Goal: Complete application form: Complete application form

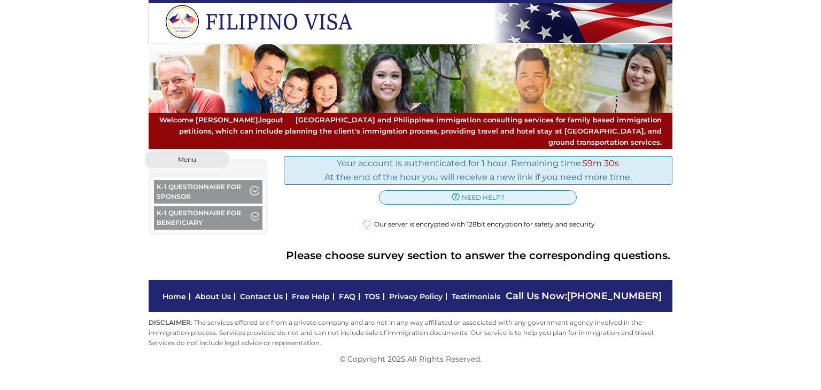
click at [258, 212] on span "button" at bounding box center [255, 218] width 9 height 12
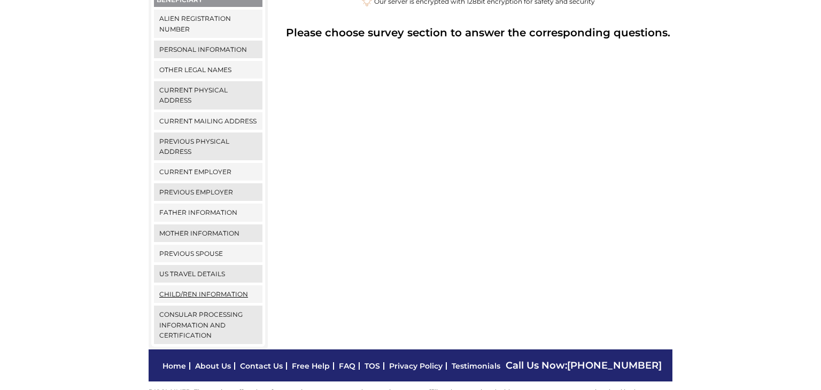
scroll to position [223, 0]
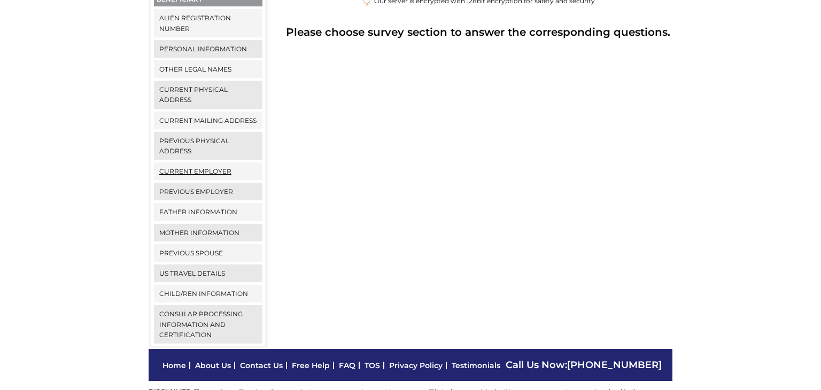
click at [200, 162] on link "Current Employer" at bounding box center [208, 171] width 109 height 18
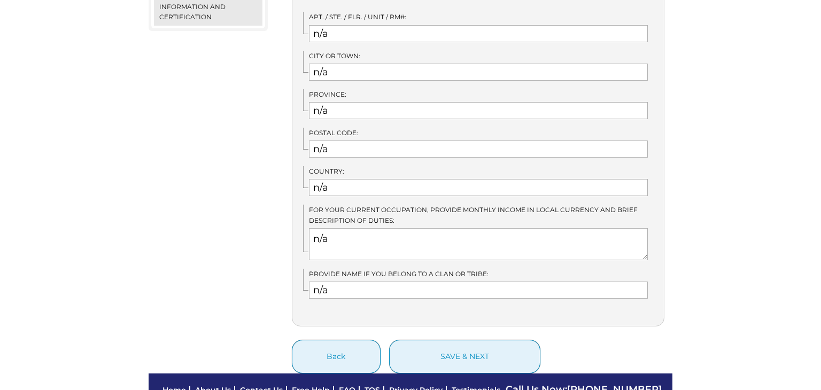
scroll to position [566, 0]
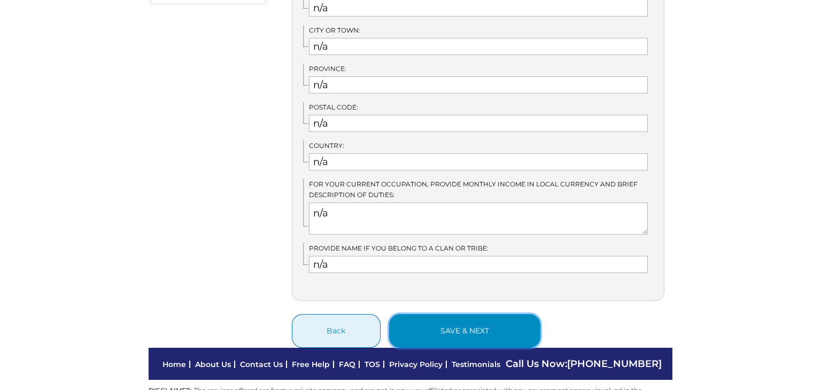
click at [466, 315] on button "save & next" at bounding box center [464, 331] width 151 height 34
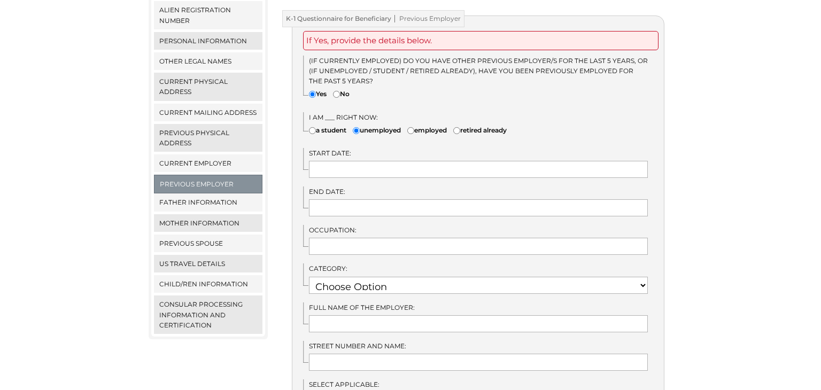
scroll to position [227, 0]
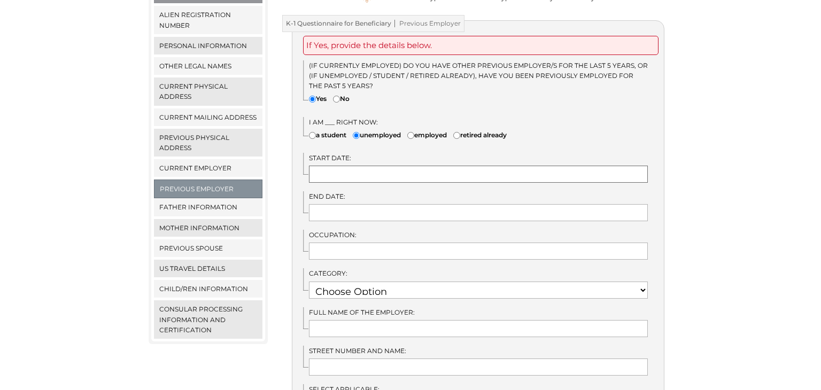
click at [343, 166] on input "text" at bounding box center [478, 174] width 339 height 17
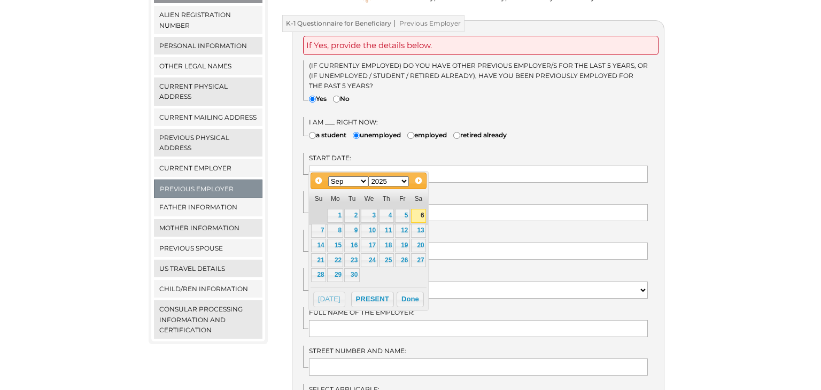
click at [366, 182] on select "Jan Feb Mar Apr May Jun [DATE] Aug Sep Oct Nov Dec" at bounding box center [348, 181] width 41 height 10
click at [406, 183] on select "1900 1901 1902 1903 1904 1905 1906 1907 1908 1909 1910 1911 1912 1913 1914 1915…" at bounding box center [388, 181] width 41 height 10
click at [404, 274] on link "30" at bounding box center [402, 275] width 15 height 14
type input "06/30/2023"
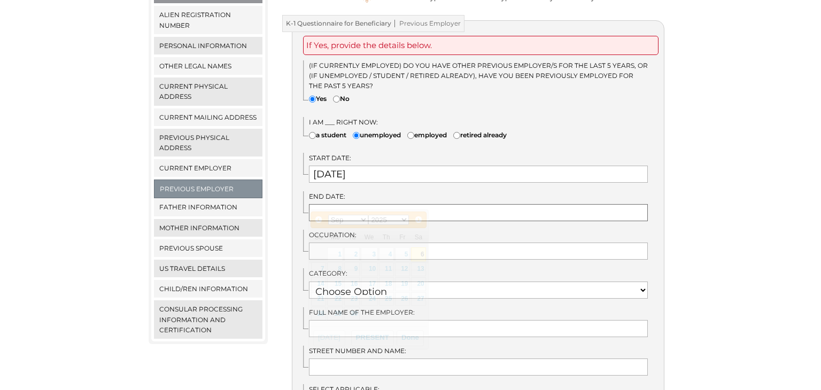
click at [344, 204] on input "text" at bounding box center [478, 212] width 339 height 17
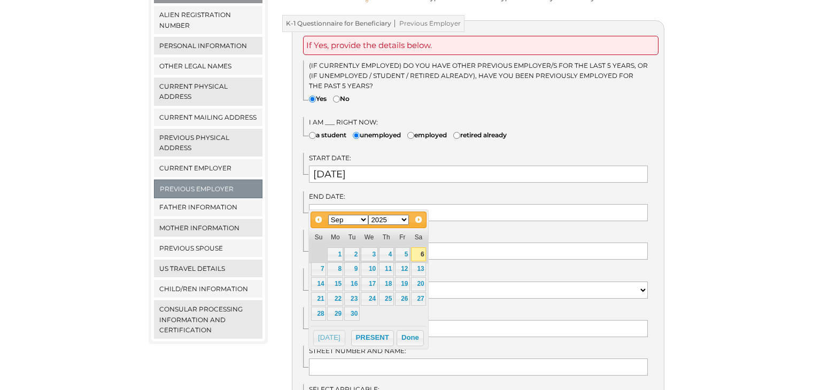
click at [365, 222] on select "Jan Feb Mar Apr May Jun Jul Aug Sep Oct Nov Dec" at bounding box center [348, 220] width 41 height 10
click at [338, 311] on link "30" at bounding box center [335, 314] width 16 height 14
type input "06/30/2025"
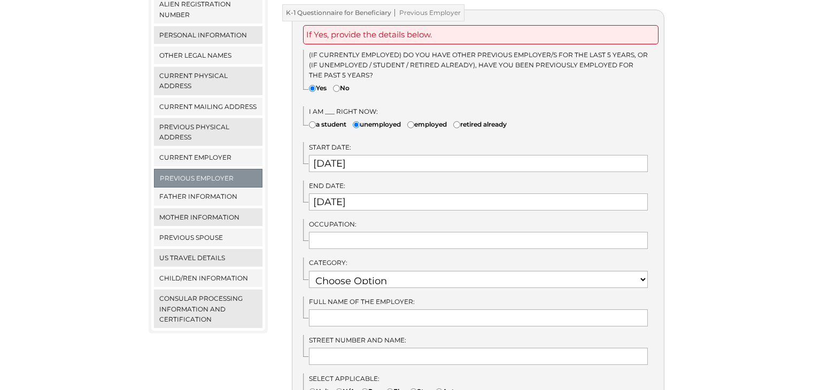
scroll to position [237, 0]
click at [368, 232] on input "text" at bounding box center [478, 240] width 339 height 17
type input "Domestic helper"
click at [644, 271] on select "Choose Option RETIRED RESEARCH RELIGIOUS VOCATION PHYSICAL SCIENCES NOT EMPLOYE…" at bounding box center [478, 279] width 339 height 17
select select "22"
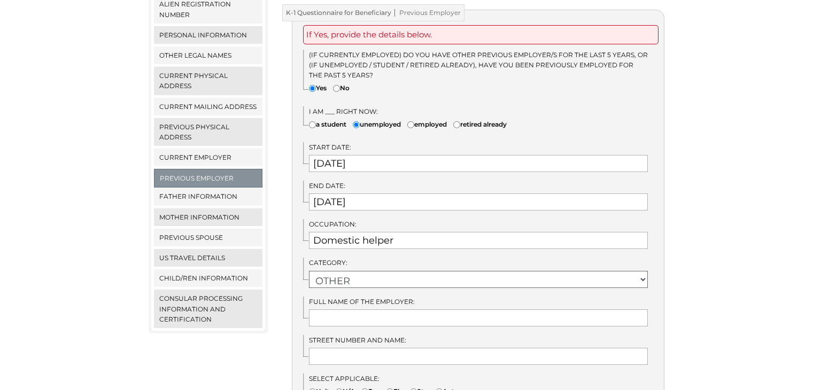
click at [309, 271] on select "Choose Option RETIRED RESEARCH RELIGIOUS VOCATION PHYSICAL SCIENCES NOT EMPLOYE…" at bounding box center [478, 279] width 339 height 17
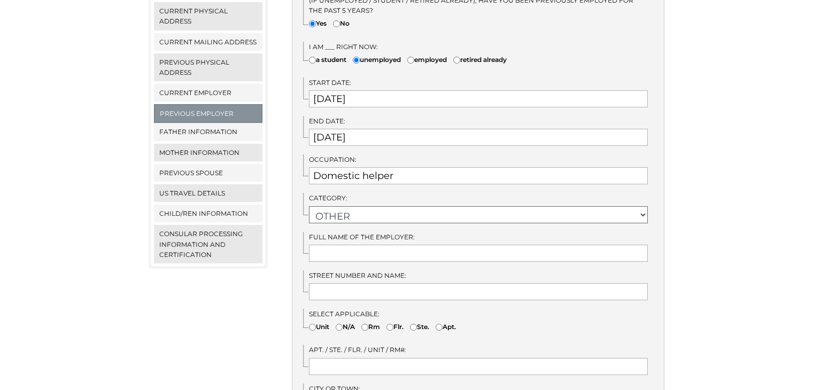
scroll to position [316, 0]
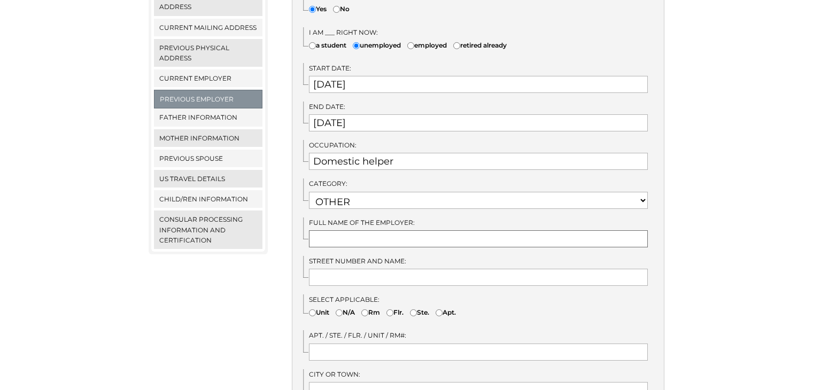
click at [381, 233] on input "text" at bounding box center [478, 238] width 339 height 17
type input "L"
type input "Sylvia Law"
click at [365, 269] on input "text" at bounding box center [478, 277] width 339 height 17
click at [331, 269] on input "Flat1,3/f" at bounding box center [478, 277] width 339 height 17
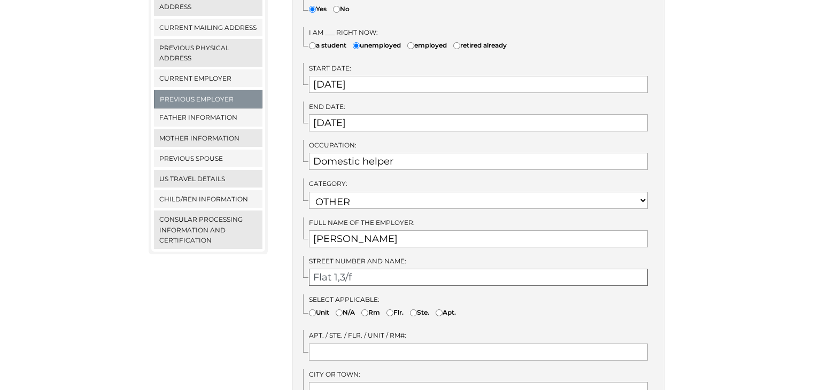
drag, startPoint x: 361, startPoint y: 265, endPoint x: 367, endPoint y: 264, distance: 5.5
click at [362, 269] on input "Flat 1,3/f" at bounding box center [478, 277] width 339 height 17
type input "Flat 1,3/f Choi Wui house"
click at [443, 309] on input"] "Apt." at bounding box center [439, 312] width 7 height 7
radio input"] "true"
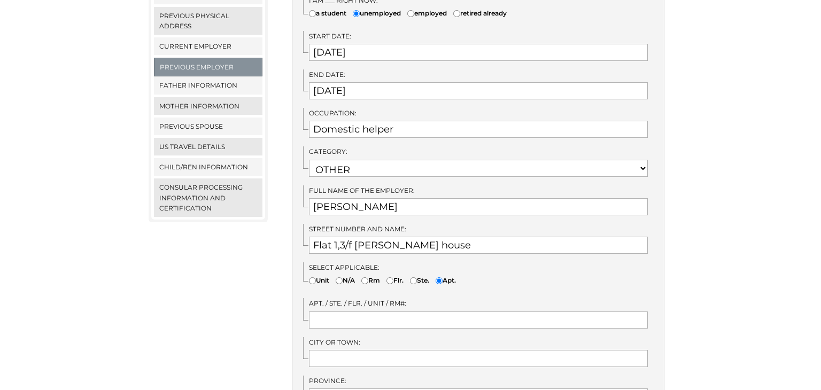
scroll to position [350, 0]
drag, startPoint x: 432, startPoint y: 232, endPoint x: 311, endPoint y: 235, distance: 120.8
click at [311, 236] on input "Flat 1,3/f Choi Wui house" at bounding box center [478, 244] width 339 height 17
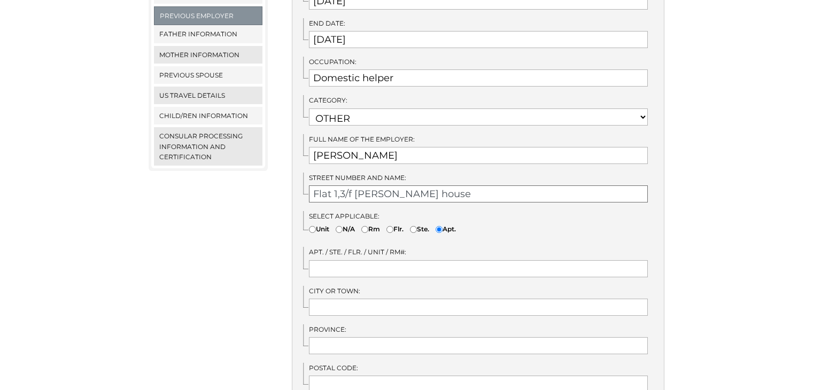
scroll to position [438, 0]
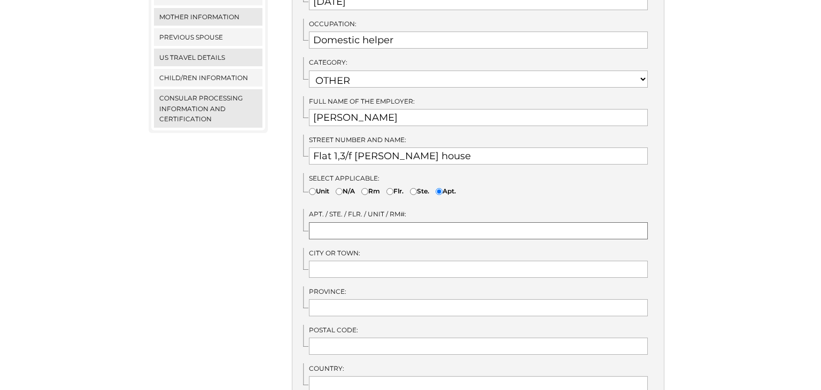
paste input "Flat 1,3/f Choi Wui house"
type input "Flat 1,3/f Choi Wui house"
click at [442, 148] on input "Flat 1,3/f Choi Wui house" at bounding box center [478, 156] width 339 height 17
type input "F"
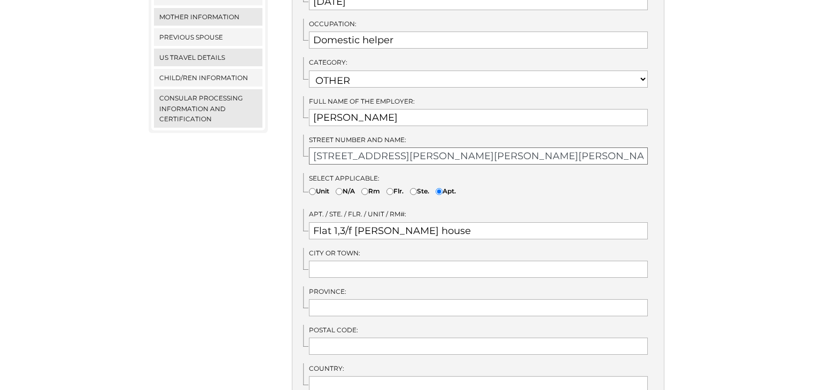
click at [514, 148] on input "1 Choi Shing lane, Choi Hing court, Ngaun tau kok, Kowloon" at bounding box center [478, 156] width 339 height 17
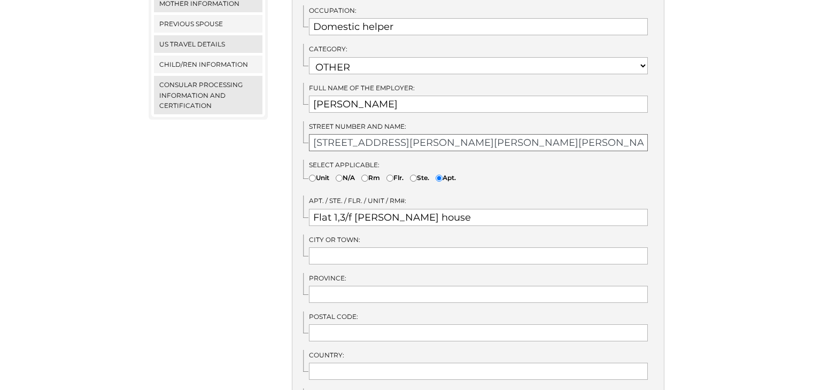
scroll to position [454, 0]
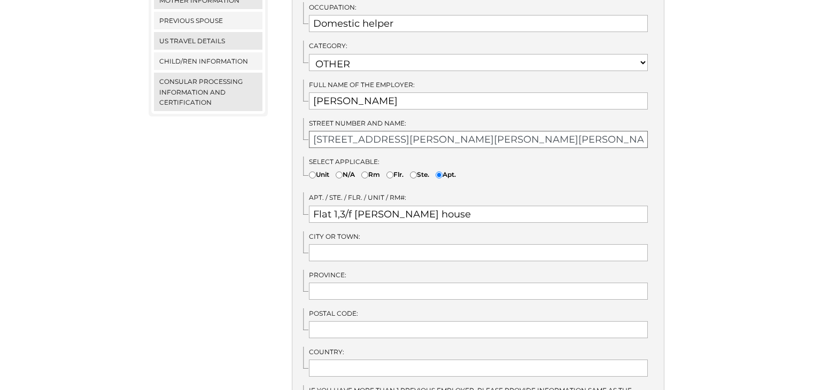
drag, startPoint x: 481, startPoint y: 130, endPoint x: 584, endPoint y: 138, distance: 103.5
click at [594, 131] on input "1 Choi Shing lane, Choi Hing court, Ngau tau kok, Kowloon" at bounding box center [478, 139] width 339 height 17
type input "1 Choi Shing lane, Choi Hing court, Ngau tau kok, Kowloon"
paste input "Ngau tau kok, Kowloon"
type input "Ngau tau kok, Kowloon"
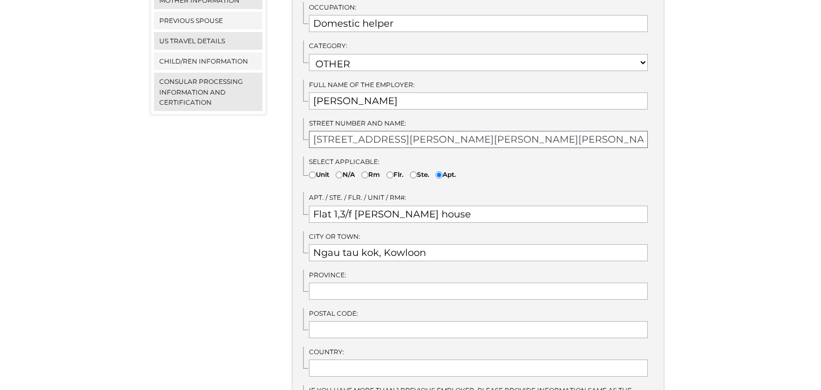
click at [599, 131] on input "1 Choi Shing lane, Choi Hing court, Ngau tau kok, Kowloon" at bounding box center [478, 139] width 339 height 17
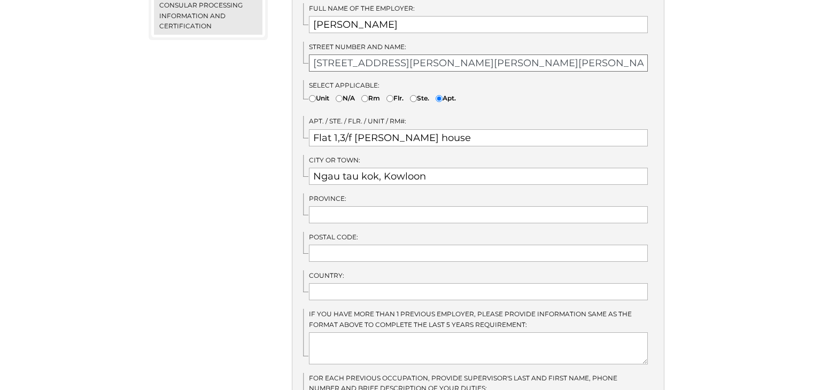
scroll to position [532, 0]
type input "1 Choi Shing lane, Choi Hing court"
click at [372, 205] on input "text" at bounding box center [478, 213] width 339 height 17
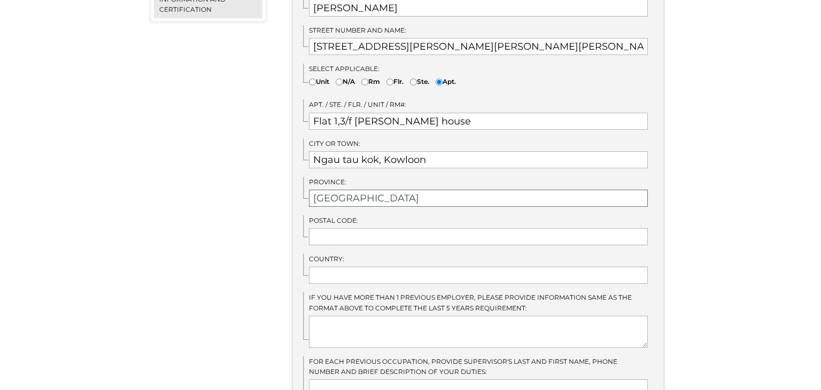
scroll to position [549, 0]
drag, startPoint x: 366, startPoint y: 184, endPoint x: 306, endPoint y: 185, distance: 59.9
click at [304, 187] on div "Province: Hongkong" at bounding box center [483, 190] width 361 height 30
type input "Hongkong"
paste input "Hongkong"
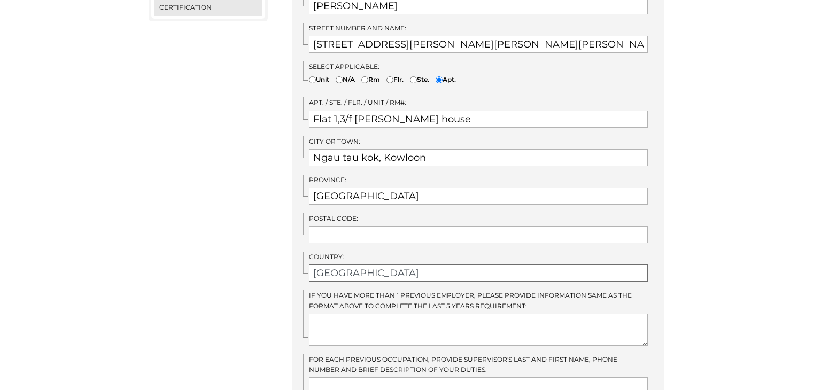
type input "Hongkong"
click at [380, 188] on input "Hongkong" at bounding box center [478, 196] width 339 height 17
type input "H"
click at [431, 149] on input "Ngau tau kok, Kowloon" at bounding box center [478, 157] width 339 height 17
drag, startPoint x: 383, startPoint y: 149, endPoint x: 430, endPoint y: 142, distance: 47.5
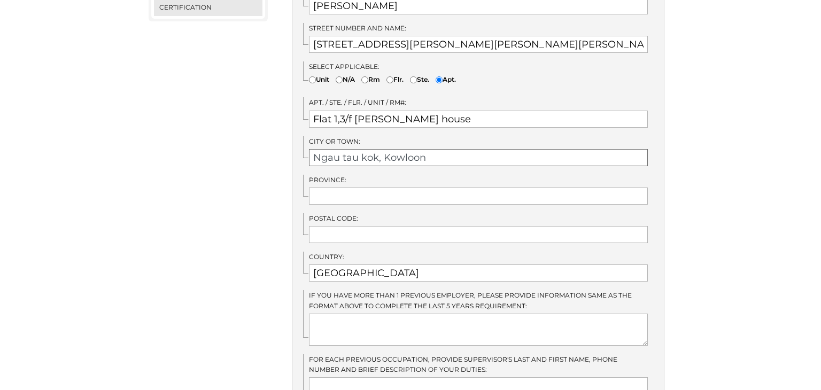
click at [427, 149] on input "Ngau tau kok, Kowloon" at bounding box center [478, 157] width 339 height 17
paste input "Kowloon"
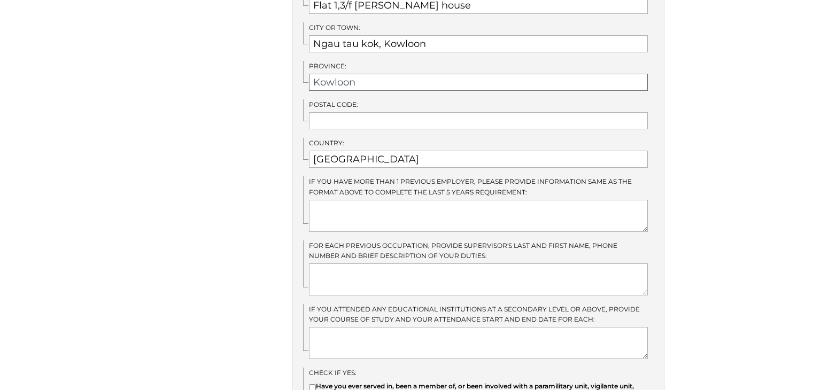
scroll to position [664, 0]
type input "Kowloon"
click at [346, 210] on textarea at bounding box center [478, 215] width 339 height 32
type textarea "n/a"
click at [340, 264] on textarea at bounding box center [478, 279] width 339 height 32
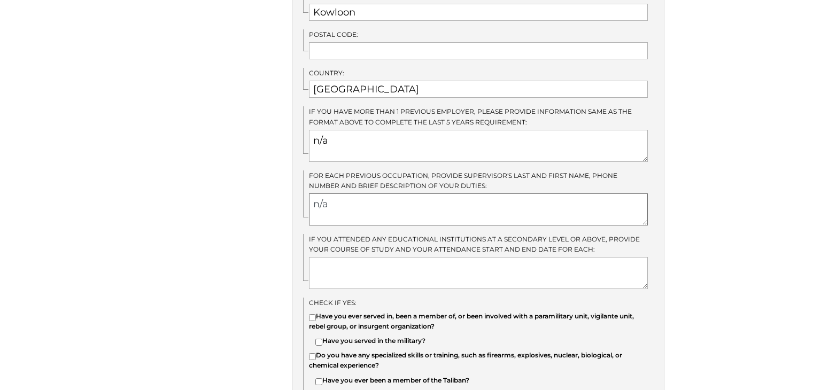
scroll to position [755, 0]
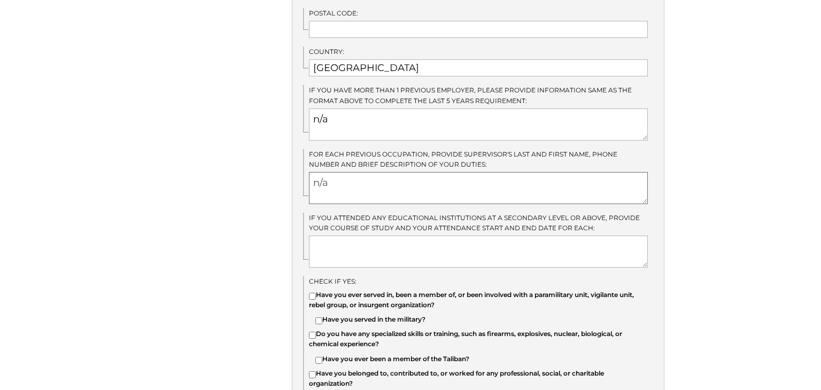
type textarea "n/a"
click at [341, 244] on textarea at bounding box center [478, 252] width 339 height 32
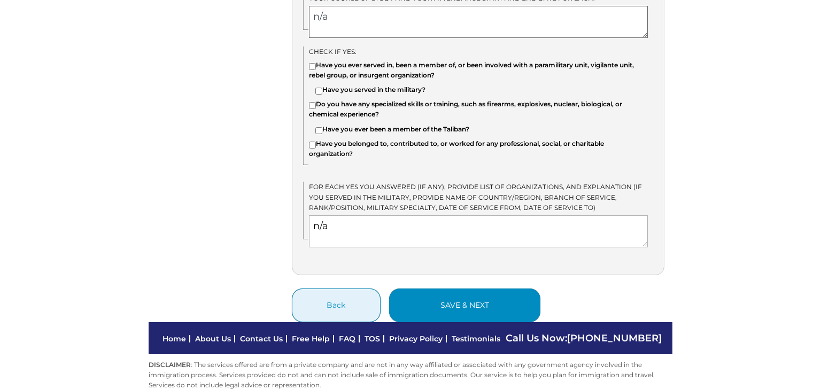
scroll to position [990, 0]
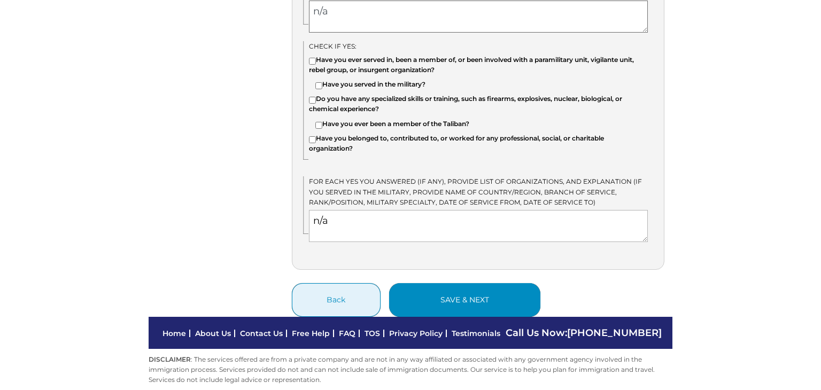
type textarea "n/a"
click at [459, 291] on button "save & next" at bounding box center [464, 300] width 151 height 34
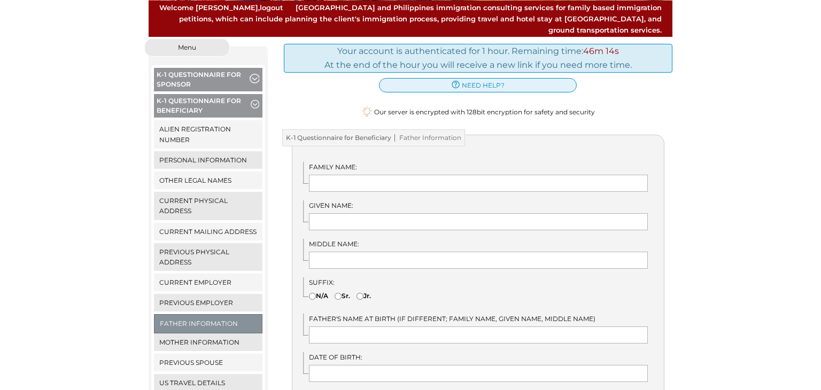
scroll to position [113, 0]
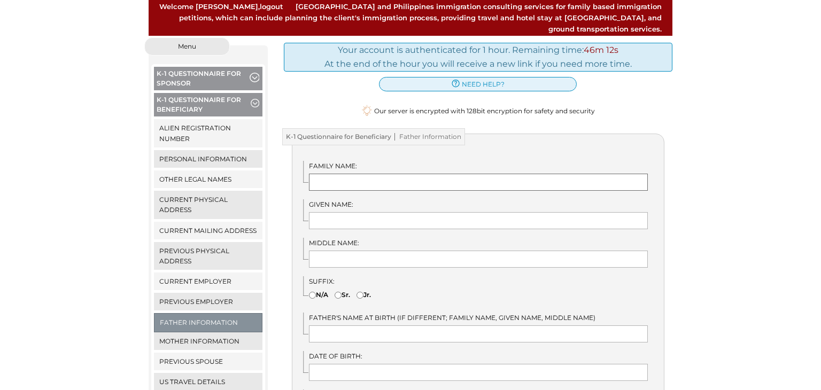
click at [380, 174] on input "text" at bounding box center [478, 182] width 339 height 17
type input "Codo-Og"
click at [342, 214] on input "text" at bounding box center [478, 220] width 339 height 17
type input "Bartolome"
click at [323, 253] on input "text" at bounding box center [478, 259] width 339 height 17
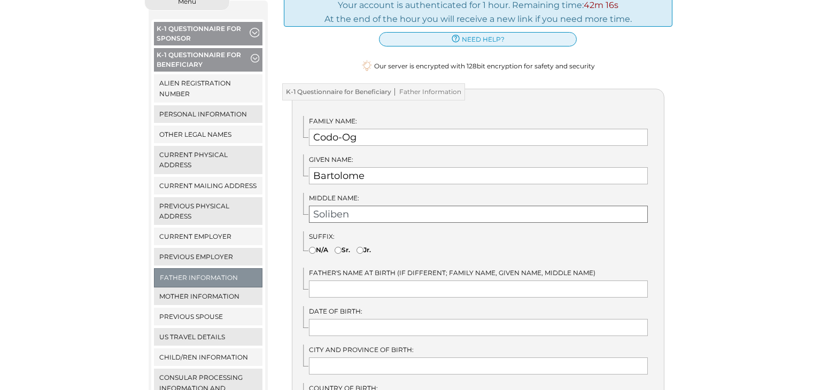
scroll to position [160, 0]
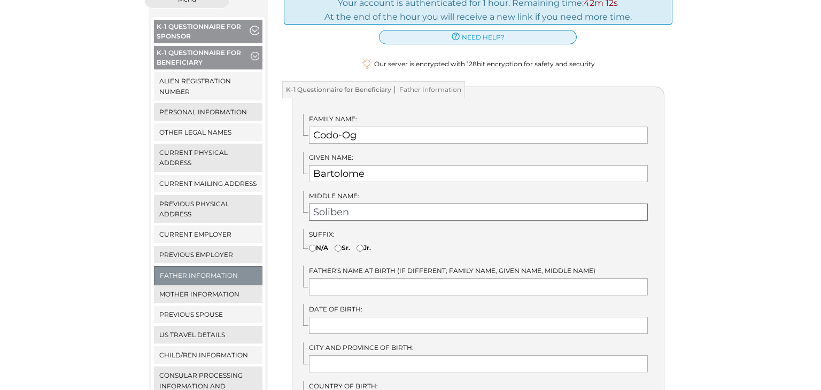
type input "Soliben"
click at [312, 245] on input"] "N/A" at bounding box center [312, 248] width 7 height 7
radio input"] "true"
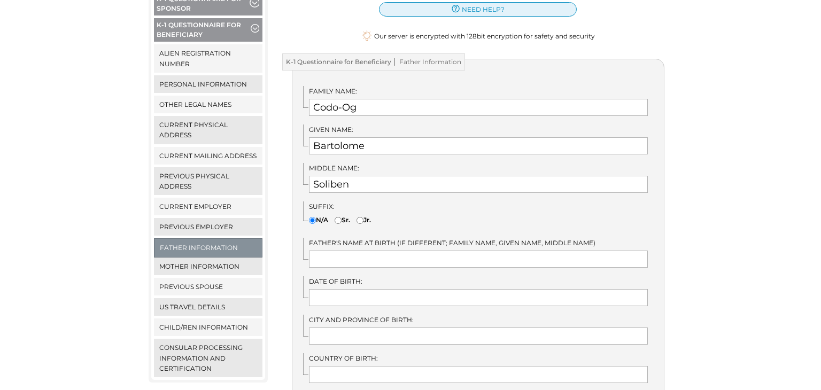
scroll to position [188, 0]
click at [402, 252] on input "text" at bounding box center [478, 259] width 339 height 17
type input "n/a"
click at [366, 289] on input "text" at bounding box center [478, 297] width 339 height 17
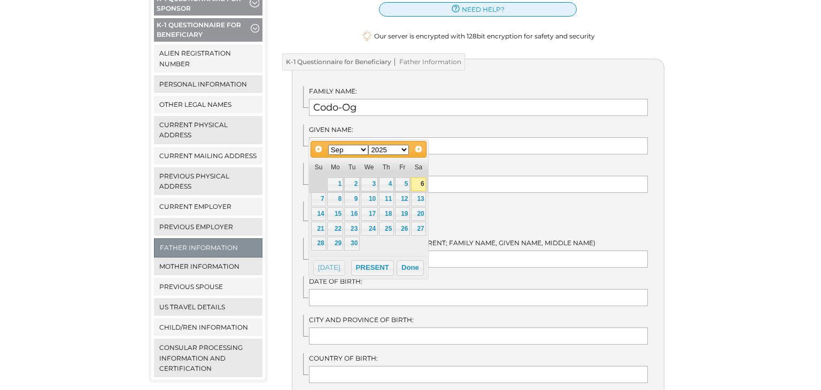
click at [365, 149] on select "Jan Feb Mar Apr May Jun Jul Aug Sep Oct Nov Dec" at bounding box center [348, 150] width 41 height 10
click at [405, 150] on select "1900 1901 1902 1903 1904 1905 1906 1907 1908 1909 1910 1911 1912 1913 1914 1915…" at bounding box center [388, 150] width 41 height 10
click at [405, 213] on link "19" at bounding box center [402, 214] width 15 height 14
type input "08/19/1960"
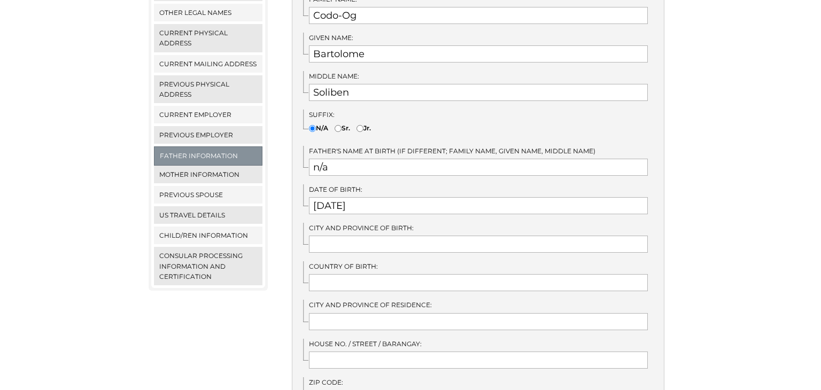
scroll to position [282, 0]
click at [351, 235] on input "text" at bounding box center [478, 242] width 339 height 17
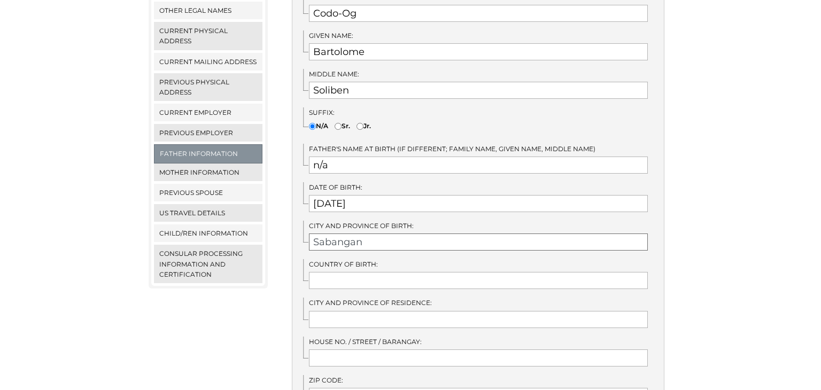
type input "Sabangan"
click at [330, 272] on input "text" at bounding box center [478, 280] width 339 height 17
type input "Philippines"
click at [176, 353] on div "Menu Close menu K-1 Questionnaire for Sponsor Alien Registration Number Persona…" at bounding box center [208, 275] width 135 height 812
click at [349, 313] on input "text" at bounding box center [478, 319] width 339 height 17
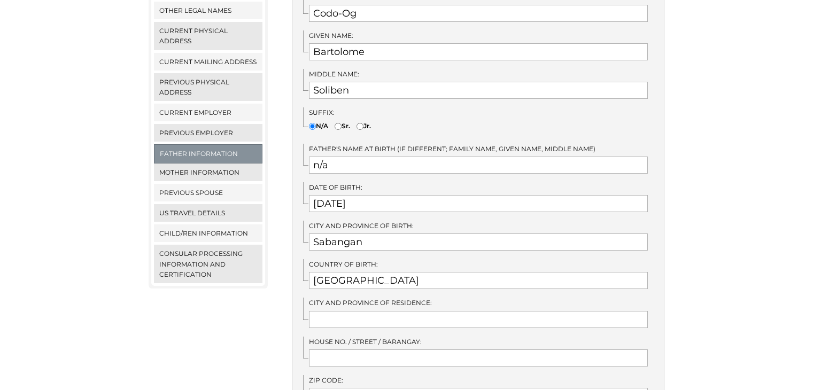
click at [154, 354] on div "Menu Close menu K-1 Questionnaire for Sponsor Alien Registration Number Persona…" at bounding box center [208, 275] width 135 height 812
click at [332, 311] on input "text" at bounding box center [478, 319] width 339 height 17
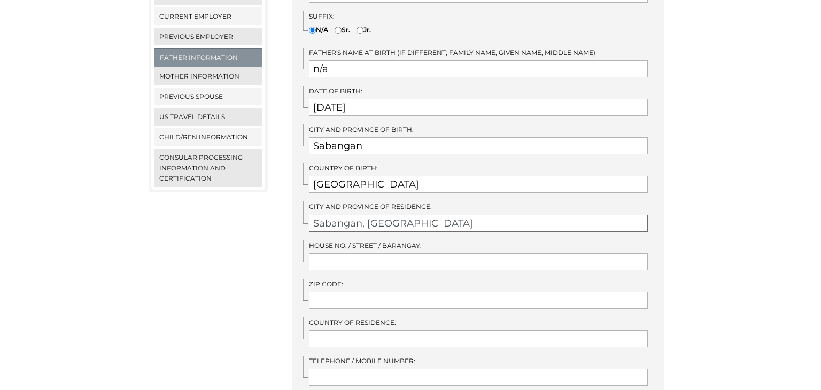
scroll to position [391, 0]
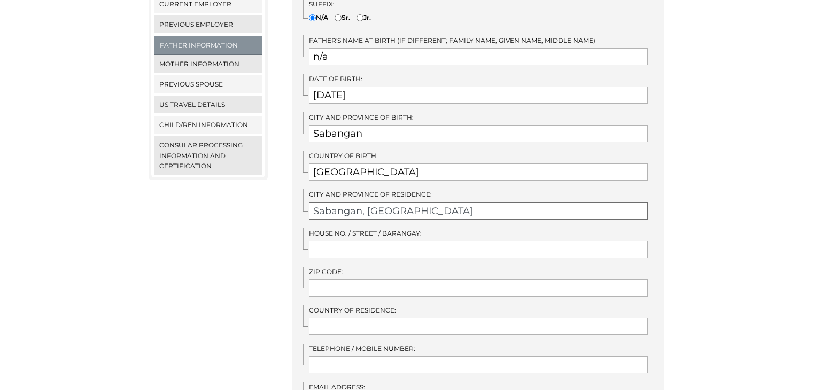
type input "Sabangan, [GEOGRAPHIC_DATA]"
click at [351, 243] on input "text" at bounding box center [478, 249] width 339 height 17
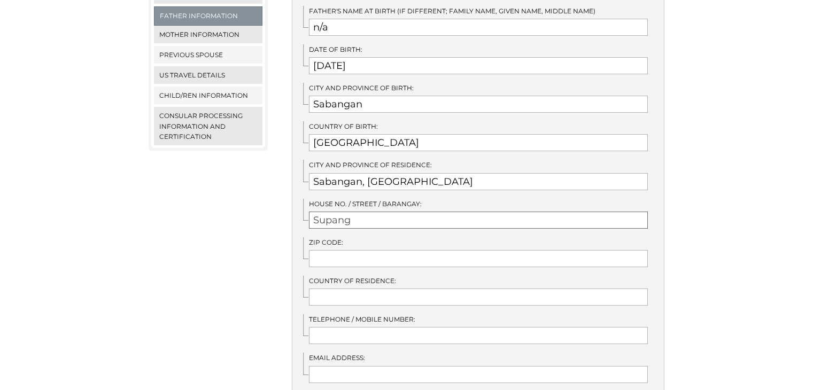
scroll to position [440, 0]
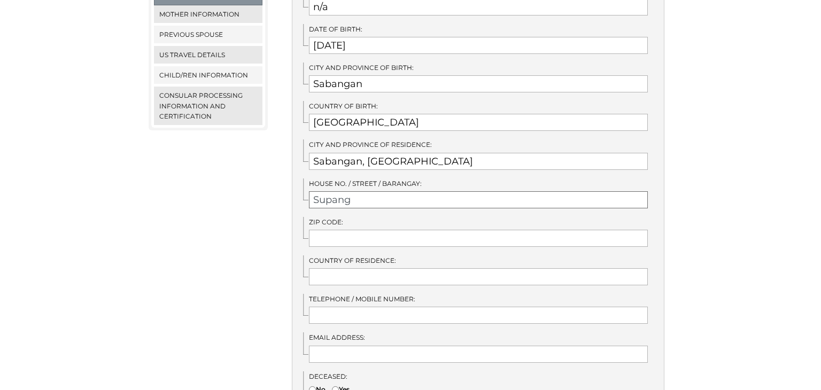
type input "Supang"
click at [371, 268] on input "text" at bounding box center [478, 276] width 339 height 17
type input "[GEOGRAPHIC_DATA]"
click at [321, 307] on input "text" at bounding box center [478, 315] width 339 height 17
click at [361, 347] on input "text" at bounding box center [478, 354] width 339 height 17
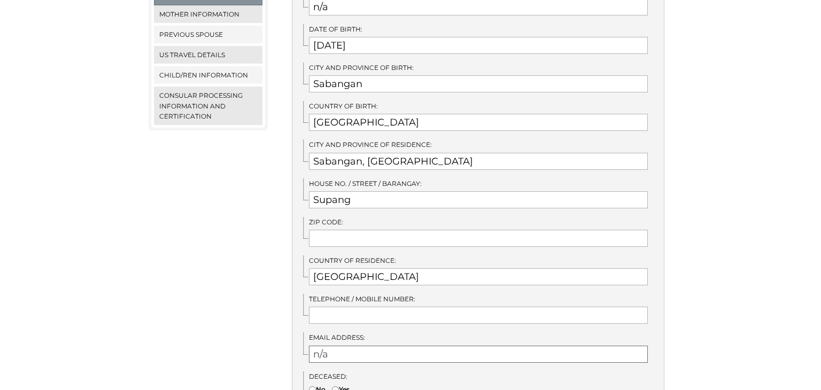
type input "n/a"
click at [353, 307] on input "text" at bounding box center [478, 315] width 339 height 17
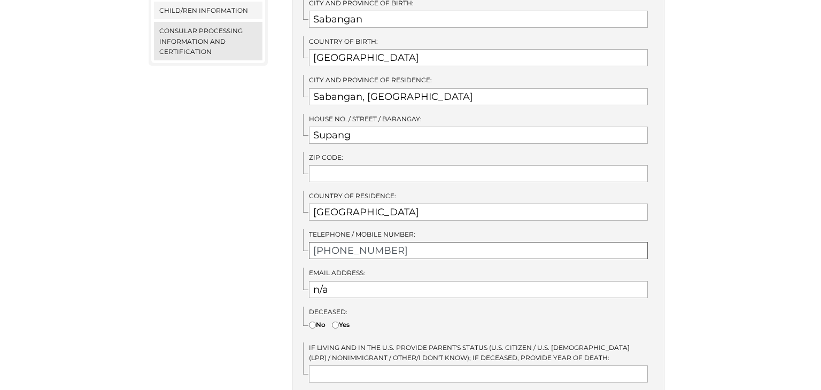
scroll to position [508, 0]
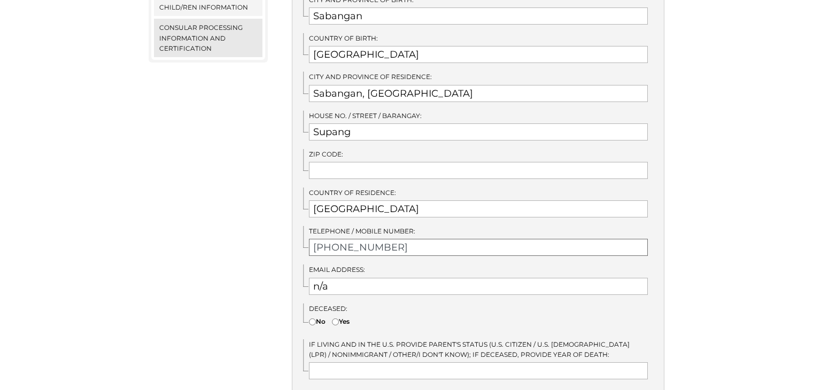
type input "+63 954 418 7471"
click at [309, 319] on input"] "No" at bounding box center [312, 322] width 7 height 7
radio input"] "true"
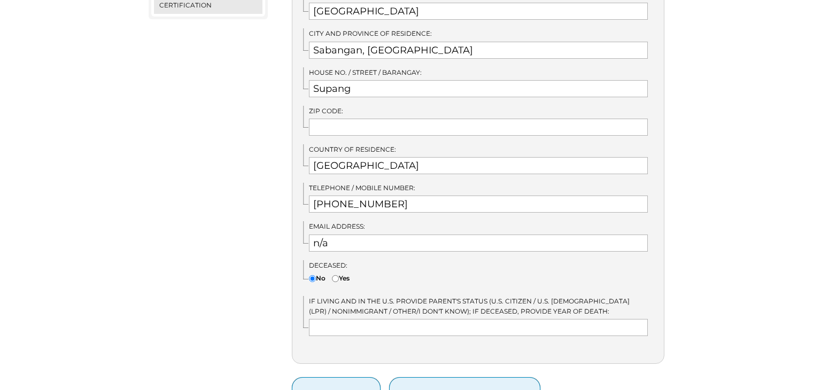
scroll to position [555, 0]
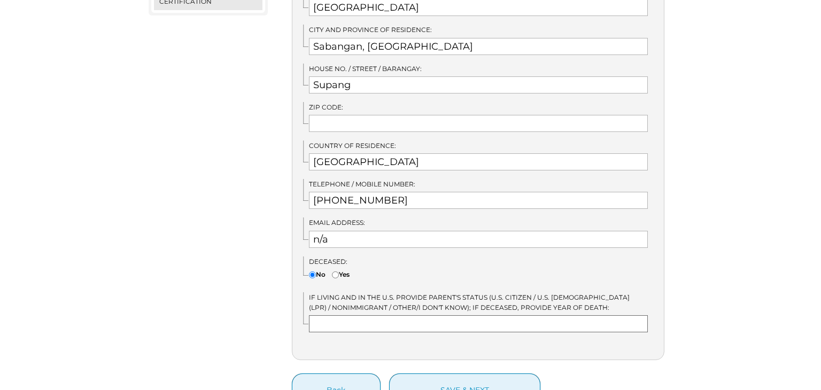
click at [371, 315] on input "text" at bounding box center [478, 323] width 339 height 17
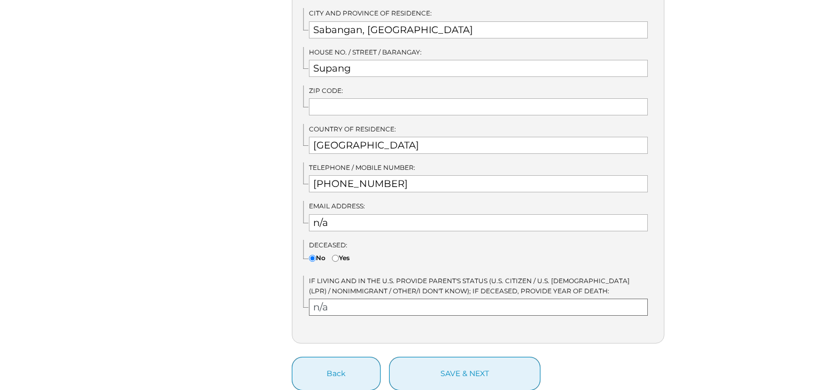
scroll to position [572, 0]
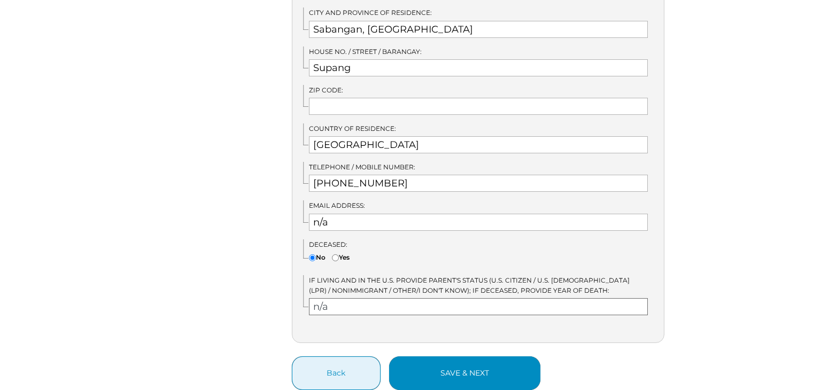
type input "n/a"
click at [467, 359] on button "save & next" at bounding box center [464, 374] width 151 height 34
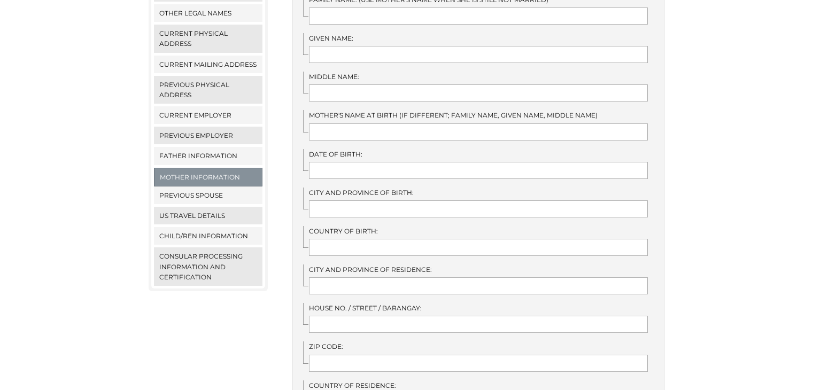
scroll to position [290, 0]
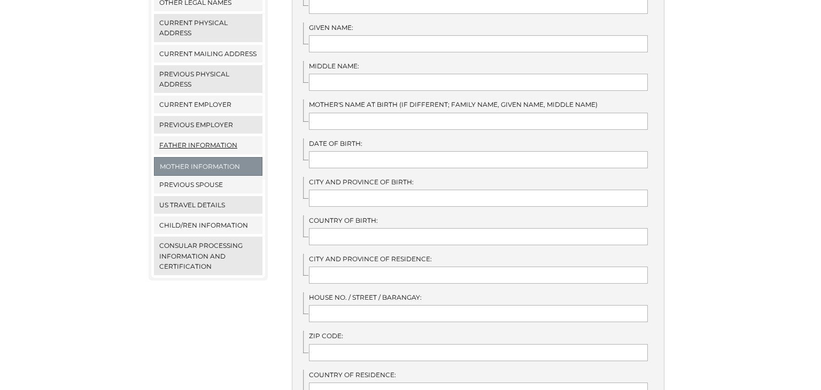
click at [207, 136] on link "Father Information" at bounding box center [208, 145] width 109 height 18
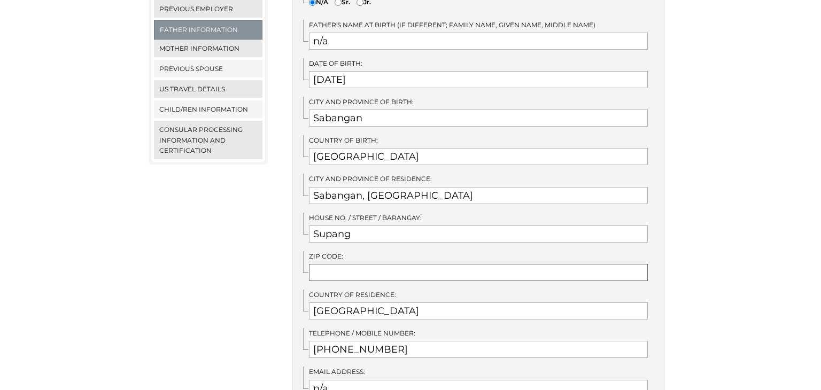
click at [346, 268] on div "Family Name: Codo-Og Given Name: Bartolome Middle Name: Soliben" at bounding box center [478, 175] width 373 height 669
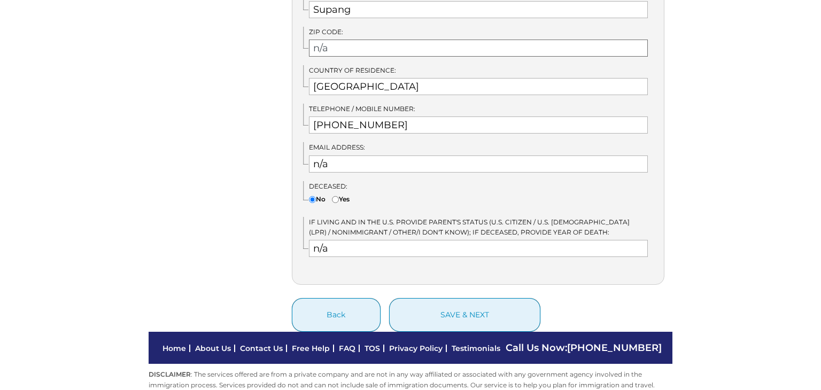
scroll to position [645, 0]
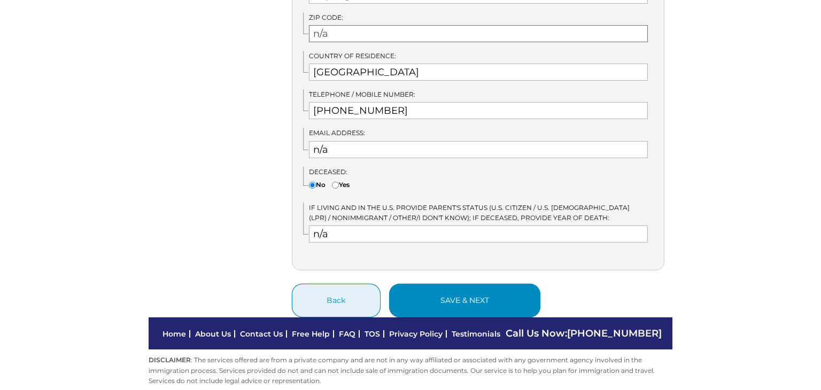
type input "n/a"
click at [459, 293] on button "save & next" at bounding box center [464, 301] width 151 height 34
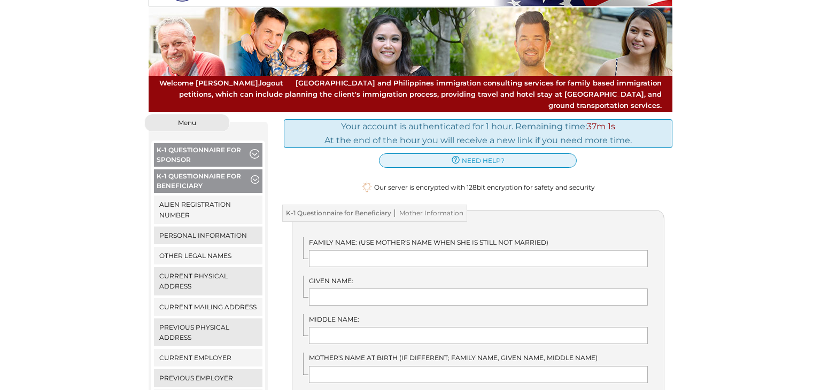
scroll to position [38, 0]
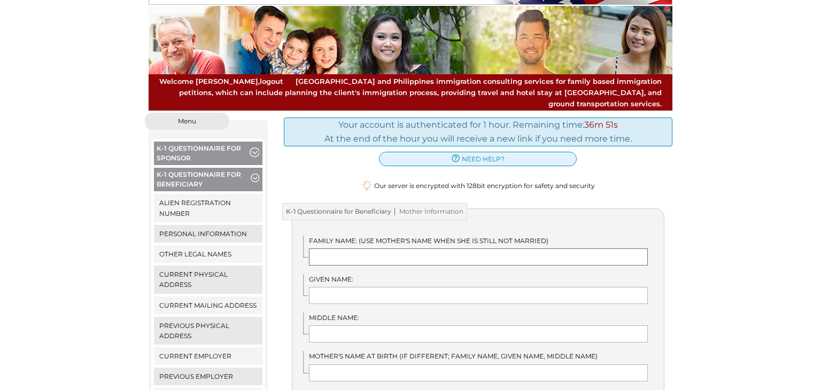
click at [351, 249] on input "text" at bounding box center [478, 257] width 339 height 17
type input "Codo-Og"
click at [335, 287] on input "text" at bounding box center [478, 295] width 339 height 17
type input "[PERSON_NAME]"
click at [359, 328] on input "text" at bounding box center [478, 334] width 339 height 17
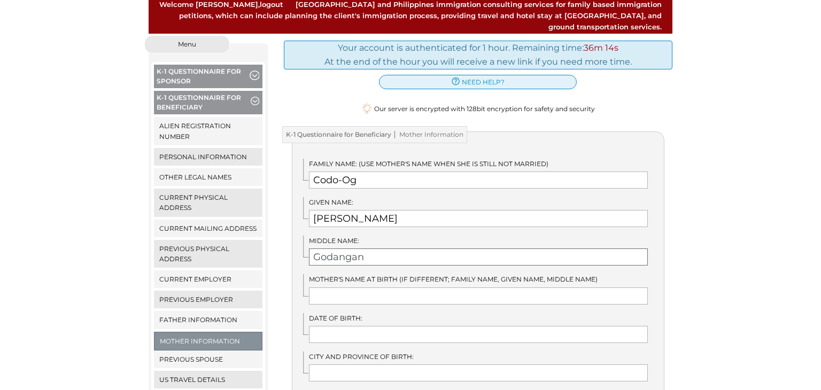
scroll to position [128, 0]
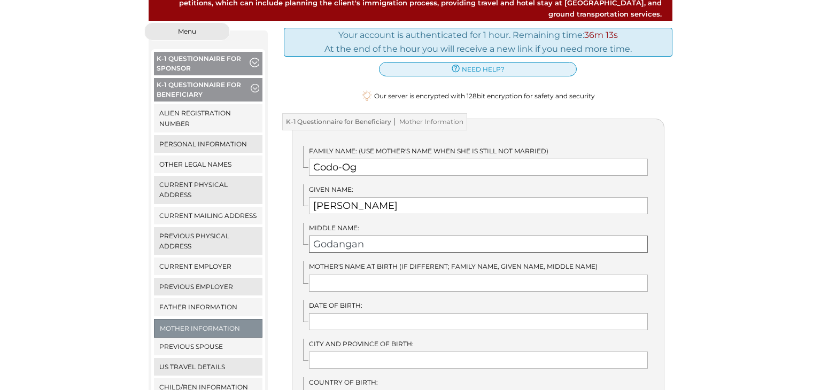
type input "Godangan"
click at [373, 275] on input "text" at bounding box center [478, 283] width 339 height 17
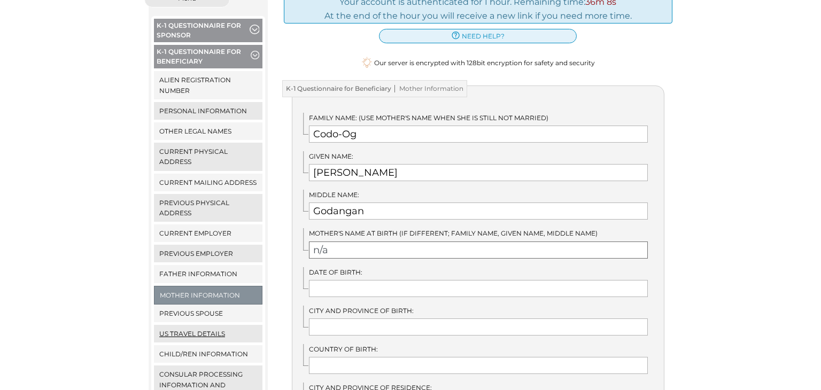
scroll to position [167, 0]
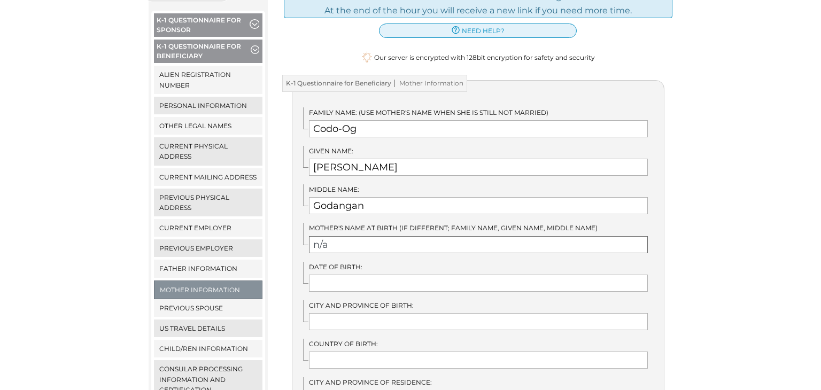
type input "n/a"
click at [372, 275] on input "text" at bounding box center [478, 283] width 339 height 17
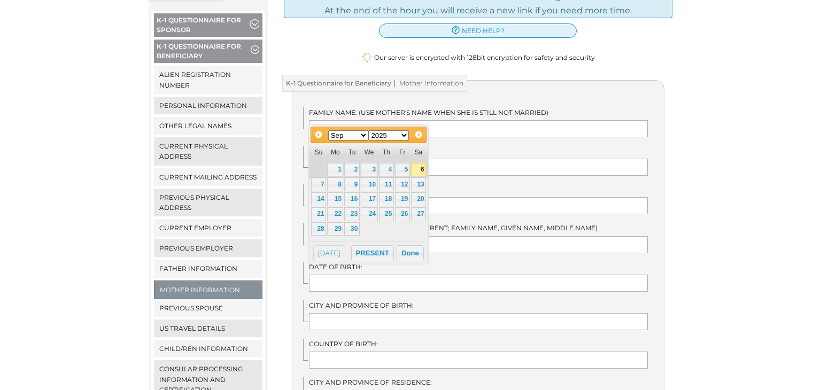
click at [365, 141] on div "Jan Feb Mar Apr May Jun Jul Aug Sep Oct Nov Dec 1900 1901 1902 1903 1904 1905 1…" at bounding box center [368, 135] width 82 height 13
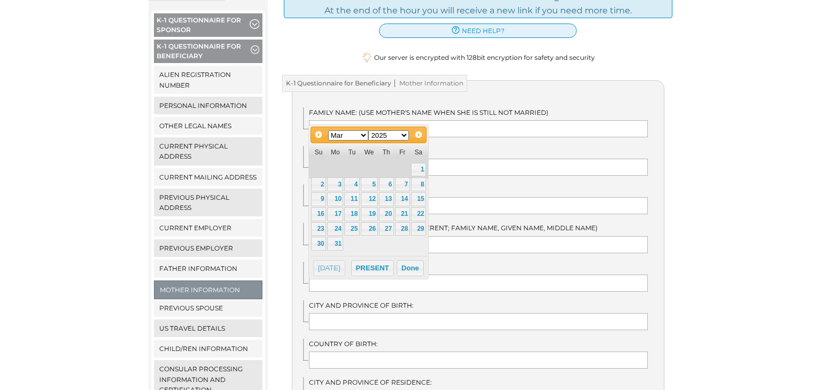
click at [406, 135] on select "1900 1901 1902 1903 1904 1905 1906 1907 1908 1909 1910 1911 1912 1913 1914 1915…" at bounding box center [388, 135] width 41 height 10
click at [352, 229] on link "27" at bounding box center [351, 229] width 15 height 14
type input "03/27/1962"
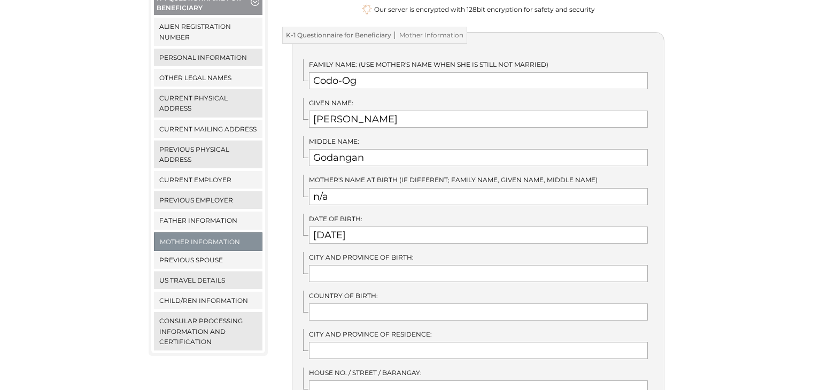
scroll to position [218, 0]
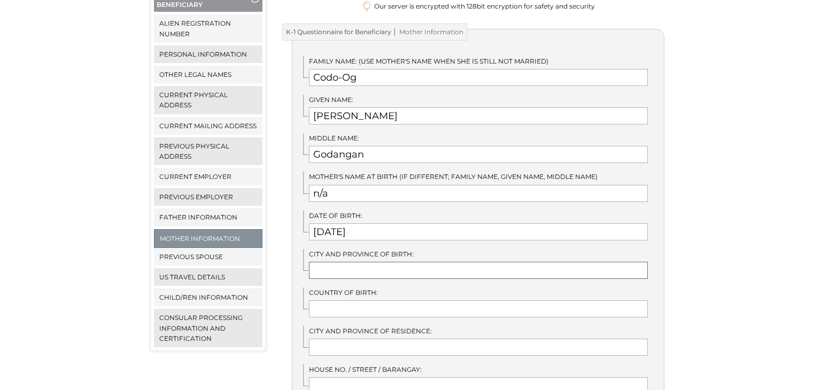
click at [388, 262] on input "text" at bounding box center [478, 270] width 339 height 17
click at [344, 262] on input "Tadian Mountain" at bounding box center [478, 270] width 339 height 17
click at [413, 262] on input "Tadian, Mountain" at bounding box center [478, 270] width 339 height 17
type input "Tadian, Mountain Province"
click at [355, 300] on input "text" at bounding box center [478, 308] width 339 height 17
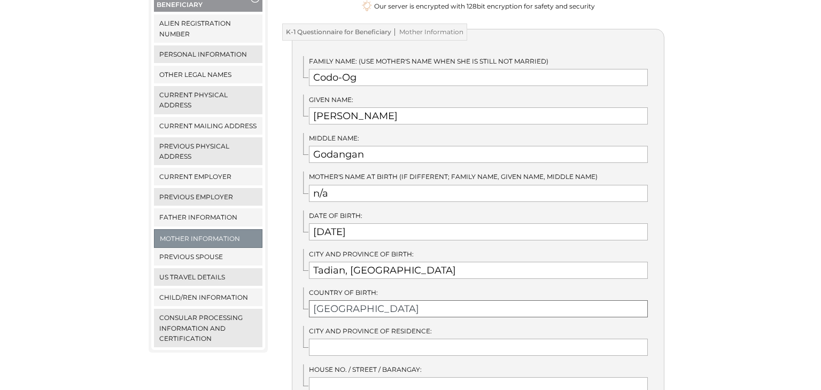
type input "Philippines"
click at [766, 284] on div "We detected that you recently logged in a different window. Please close this w…" at bounding box center [410, 339] width 821 height 812
click at [373, 342] on input "text" at bounding box center [478, 347] width 339 height 17
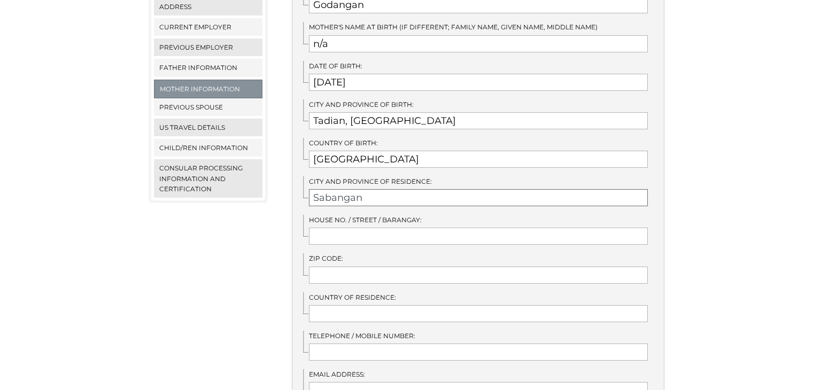
scroll to position [369, 0]
type input "Sabangan, Mountain Province"
click at [371, 227] on input "text" at bounding box center [478, 235] width 339 height 17
type input "Supang"
click at [369, 267] on input "text" at bounding box center [478, 274] width 339 height 17
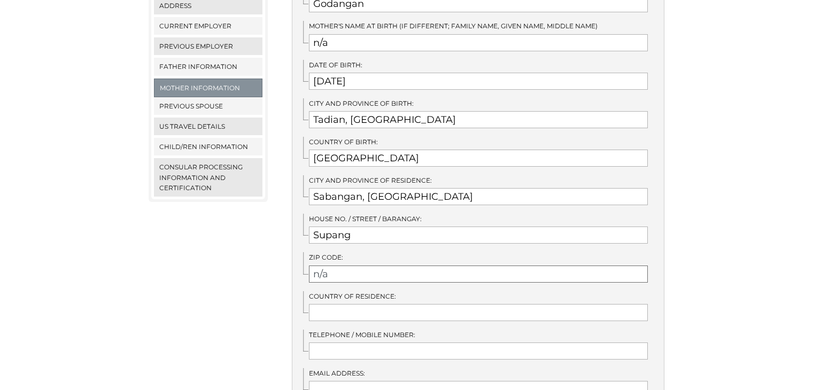
type input "n/a"
click at [362, 304] on input "text" at bounding box center [478, 312] width 339 height 17
type input "Philippines"
click at [332, 347] on input "text" at bounding box center [478, 351] width 339 height 17
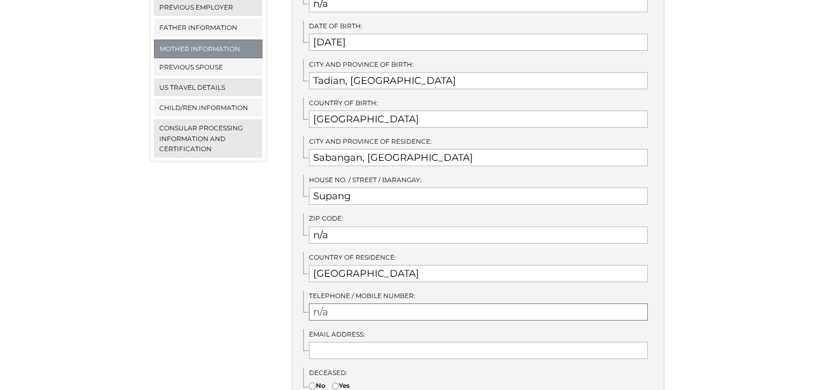
scroll to position [412, 0]
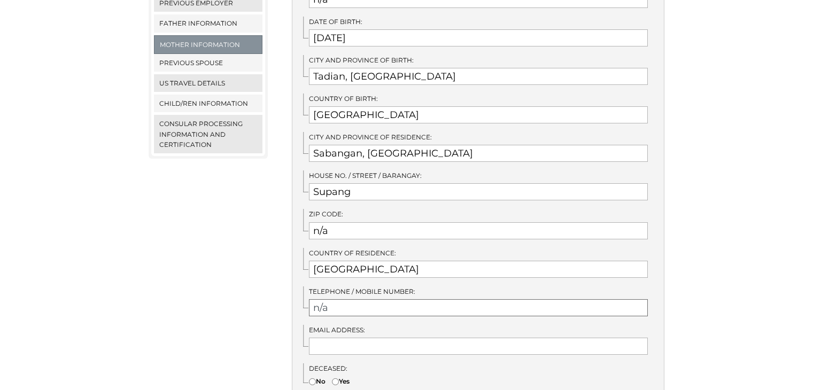
type input "n/a"
click at [345, 338] on input "text" at bounding box center [478, 346] width 339 height 17
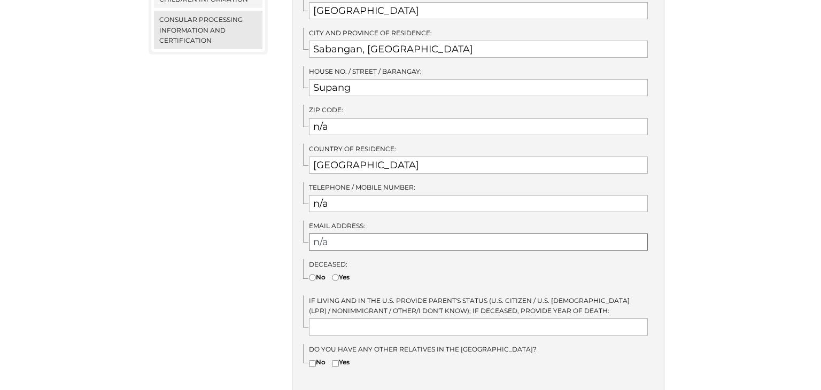
scroll to position [517, 0]
type input "n/a"
click at [312, 273] on input"] "No" at bounding box center [312, 276] width 7 height 7
radio input"] "true"
click at [391, 318] on input "text" at bounding box center [478, 326] width 339 height 17
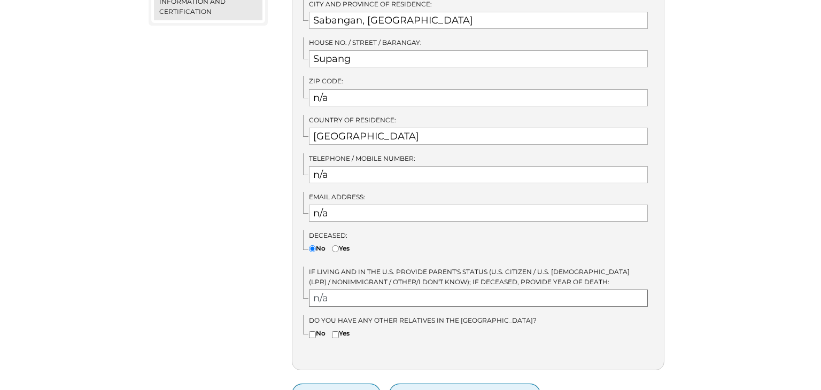
scroll to position [553, 0]
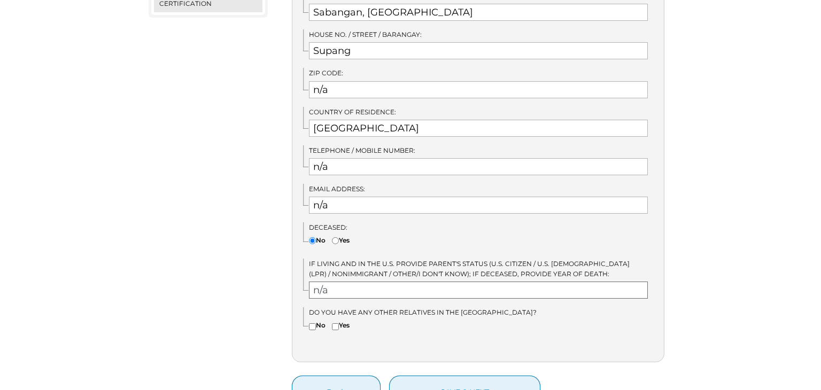
type input "n/a"
click at [311, 323] on input"] "No" at bounding box center [312, 326] width 7 height 7
checkbox input"] "true"
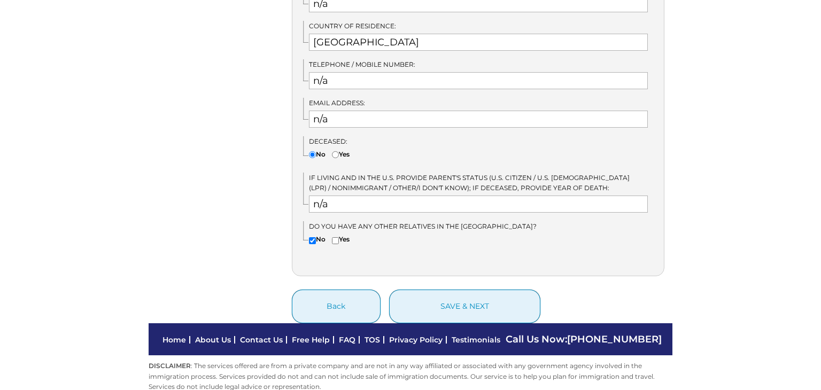
scroll to position [641, 0]
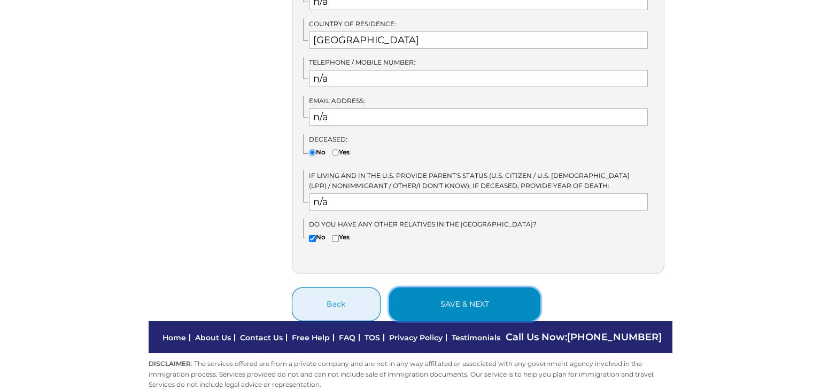
click at [476, 298] on button "save & next" at bounding box center [464, 305] width 151 height 34
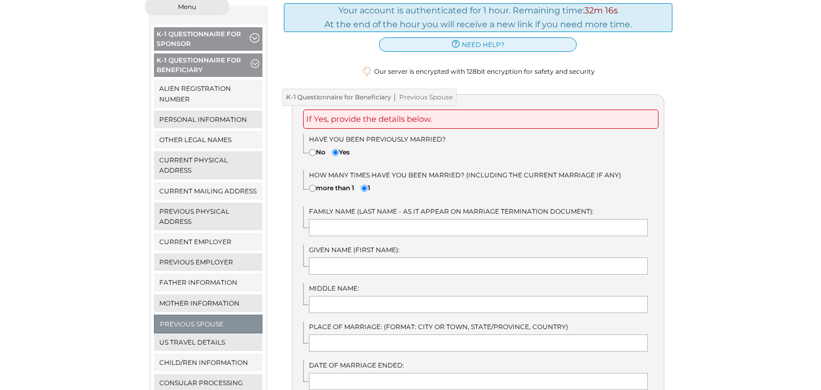
scroll to position [164, 0]
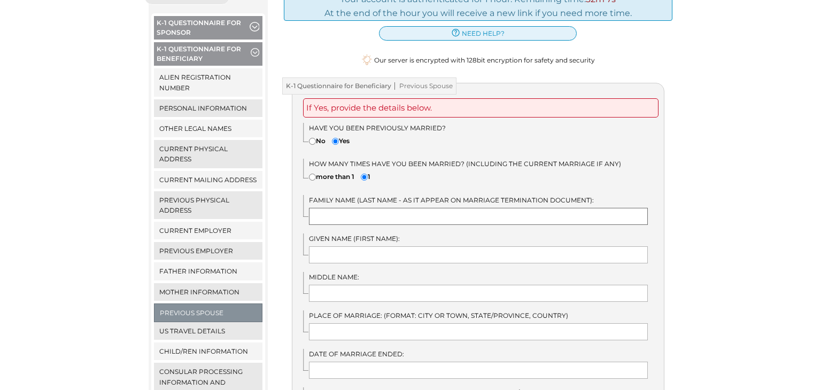
click at [371, 208] on input "text" at bounding box center [478, 216] width 339 height 17
type input "Guimba"
click at [371, 246] on input "text" at bounding box center [478, 254] width 339 height 17
type input "Pelson"
click at [369, 285] on input "text" at bounding box center [478, 293] width 339 height 17
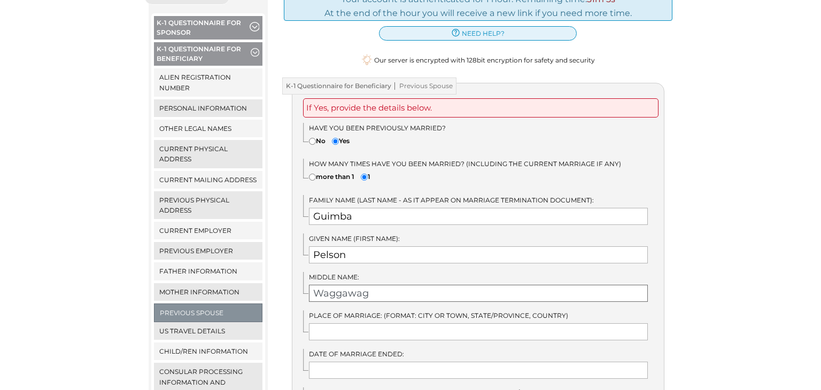
type input "Waggawag"
click at [393, 323] on input "text" at bounding box center [478, 331] width 339 height 17
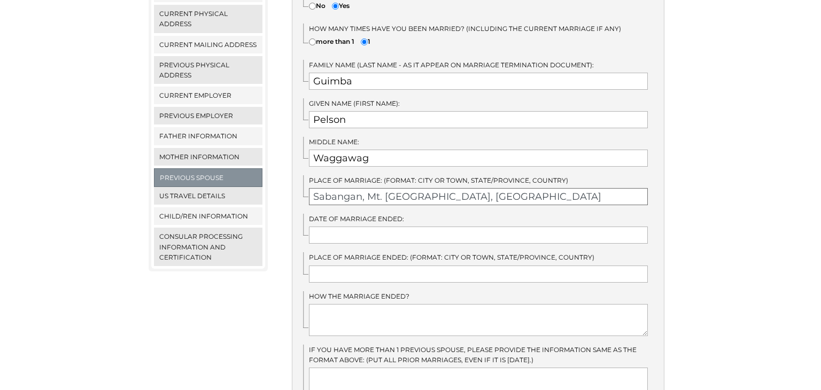
scroll to position [311, 0]
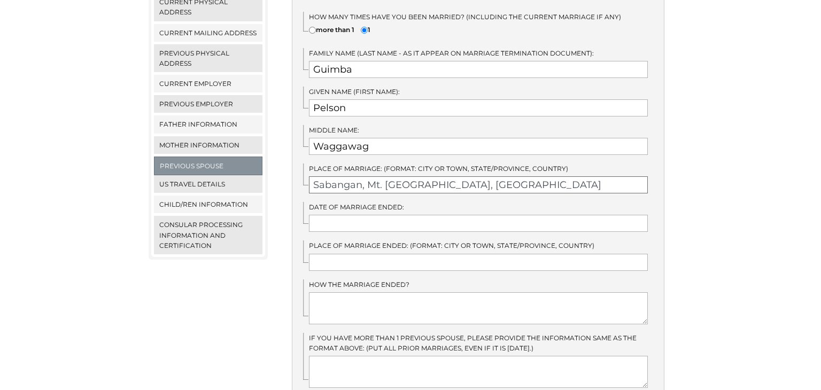
type input "Sabangan, Mt. Province, Philippines"
click at [373, 219] on input "text" at bounding box center [478, 223] width 339 height 17
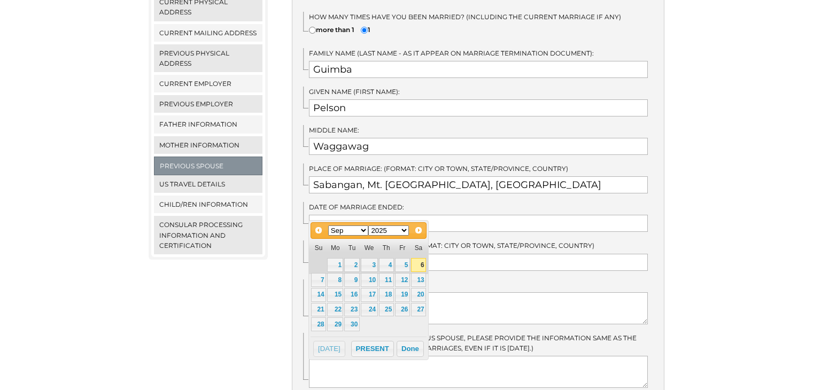
click at [703, 253] on div "We detected that you recently logged in a different window. Please close this w…" at bounding box center [410, 151] width 821 height 623
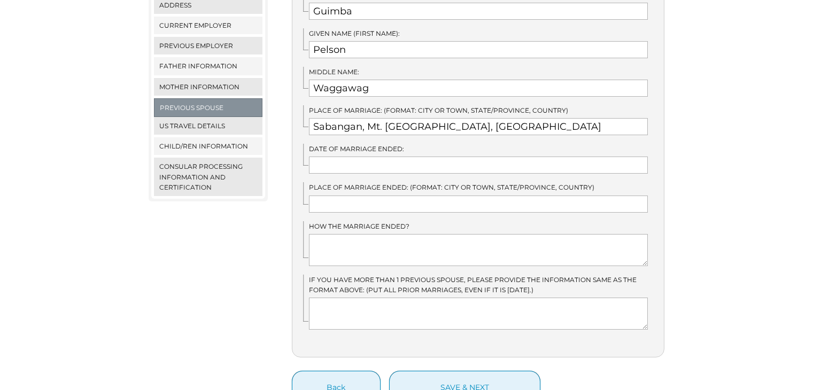
scroll to position [397, 0]
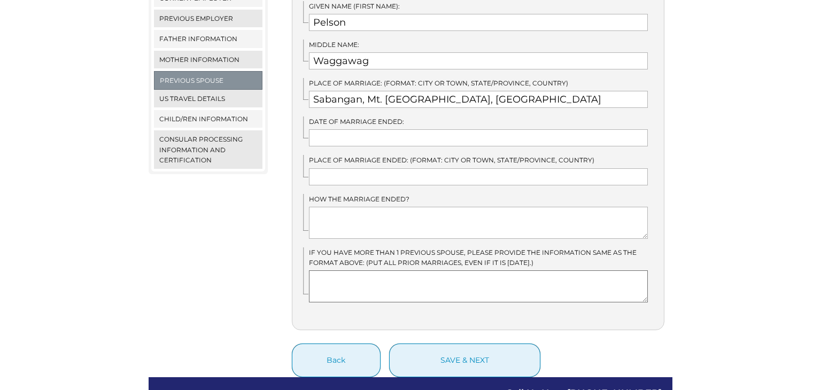
click at [338, 275] on textarea at bounding box center [478, 286] width 339 height 32
type textarea "n/a"
drag, startPoint x: 314, startPoint y: 90, endPoint x: 491, endPoint y: 91, distance: 176.9
click at [491, 91] on input "Sabangan, Mt. Province, Philippines" at bounding box center [478, 99] width 339 height 17
paste input "Sabangan, Mt. Province, Philippines"
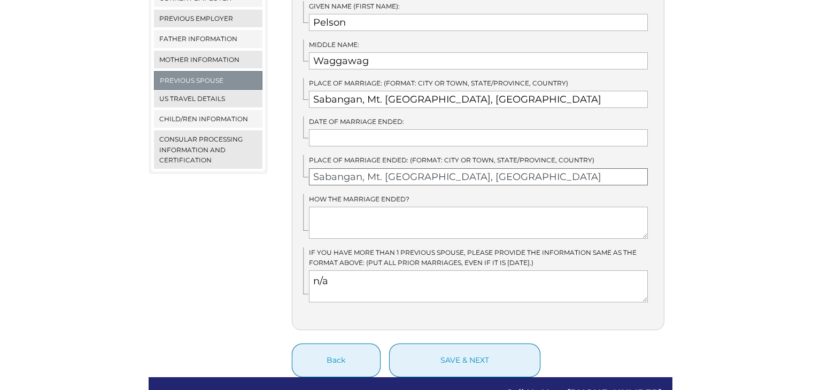
type input "Sabangan, Mt. Province, Philippines"
click at [382, 211] on textarea at bounding box center [478, 223] width 339 height 32
type textarea "Annullment"
click at [361, 130] on input "text" at bounding box center [478, 137] width 339 height 17
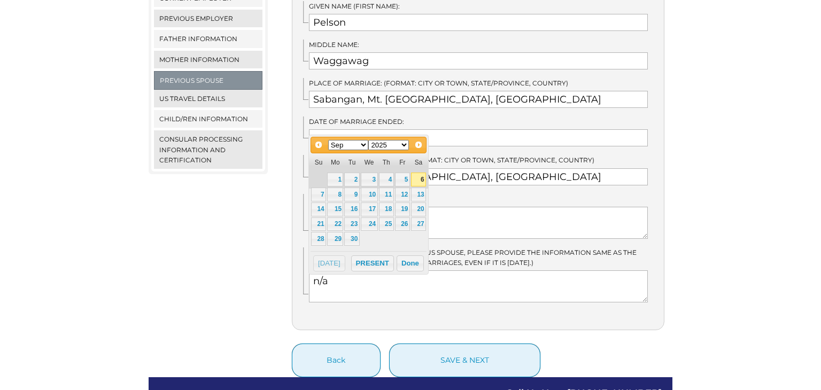
click at [365, 146] on select "Jan Feb Mar Apr May Jun Jul Aug Sep Oct Nov Dec" at bounding box center [348, 145] width 41 height 10
click at [407, 146] on select "1900 1901 1902 1903 1904 1905 1906 1907 1908 1909 1910 1911 1912 1913 1914 1915…" at bounding box center [388, 145] width 41 height 10
click at [363, 145] on select "Jan Feb Mar Apr May Jun Jul Aug Sep Oct Nov Dec" at bounding box center [348, 145] width 41 height 10
click at [402, 236] on link "31" at bounding box center [402, 239] width 15 height 14
type input "05/31/2019"
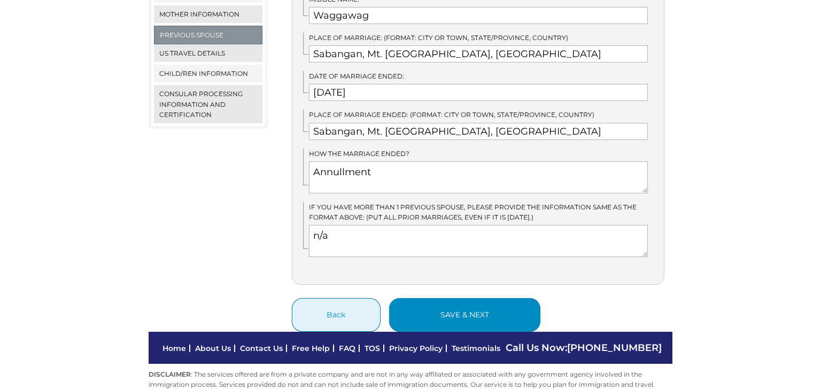
scroll to position [443, 0]
click at [447, 301] on button "save & next" at bounding box center [464, 315] width 151 height 34
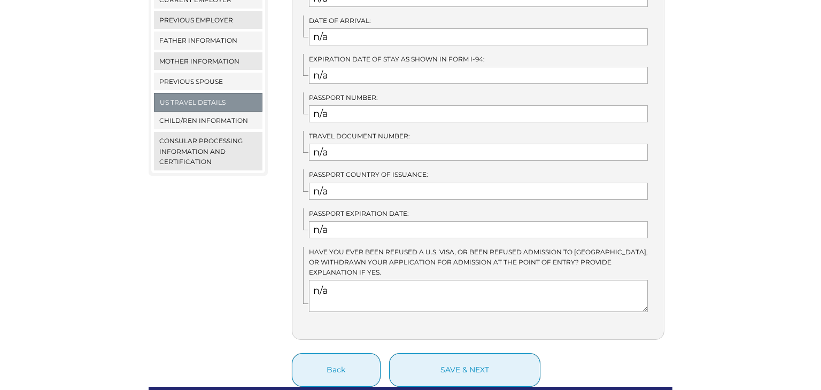
scroll to position [416, 0]
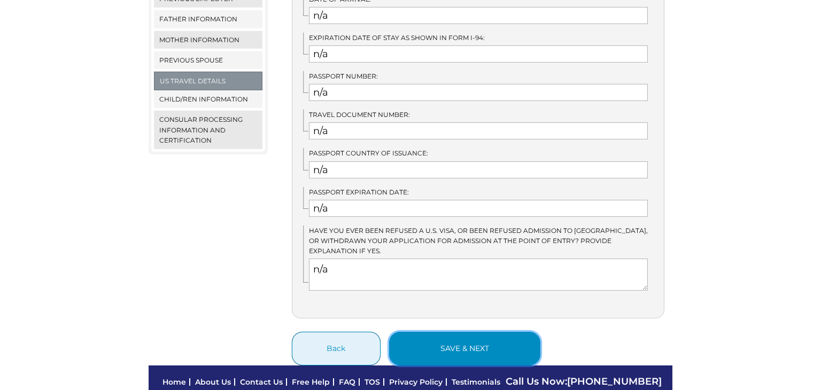
click at [454, 339] on button "save & next" at bounding box center [464, 349] width 151 height 34
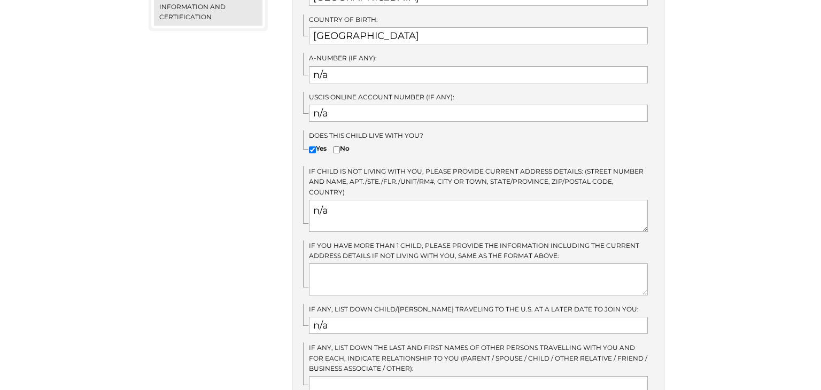
scroll to position [558, 0]
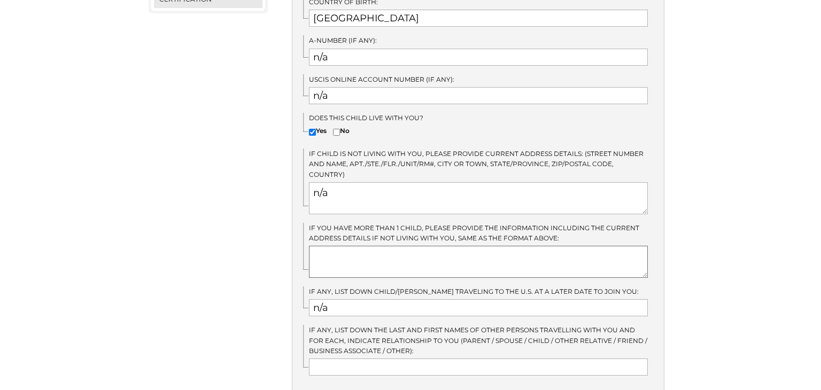
click at [352, 246] on textarea at bounding box center [478, 262] width 339 height 32
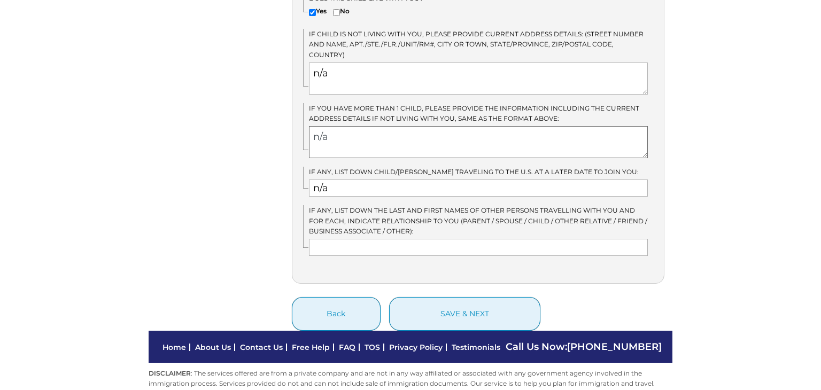
scroll to position [681, 0]
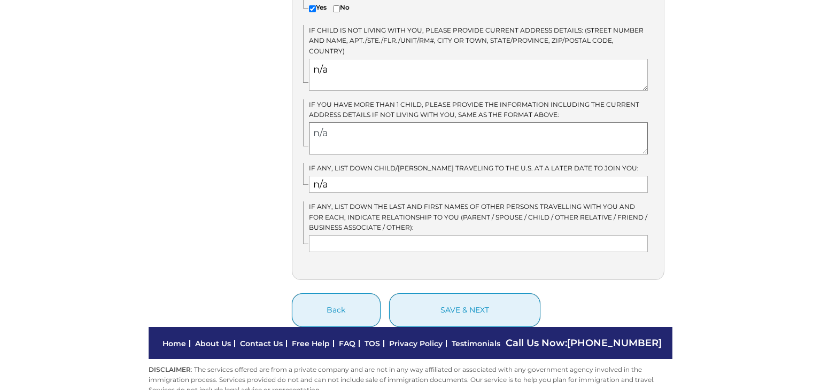
type textarea "n/a"
click at [361, 235] on input "text" at bounding box center [478, 243] width 339 height 17
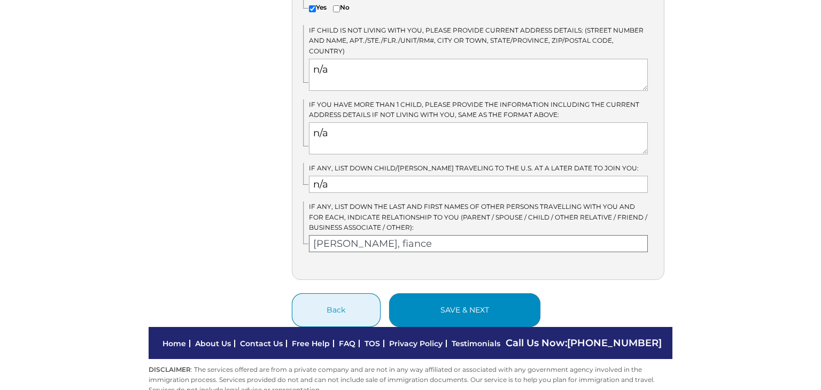
type input "Luna, Roderick, fiance"
click at [468, 294] on button "save & next" at bounding box center [464, 310] width 151 height 34
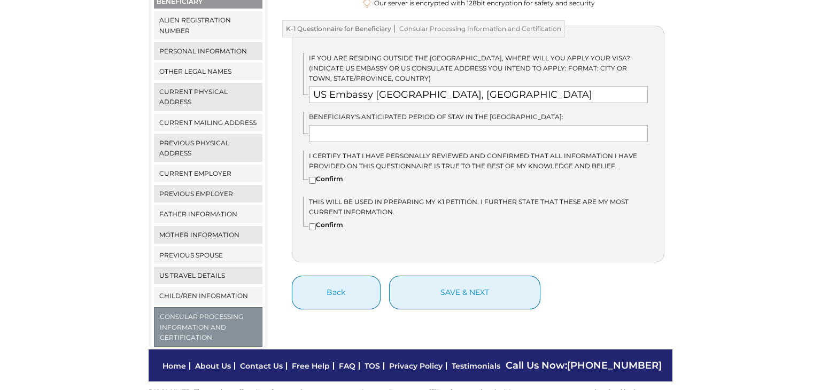
scroll to position [226, 0]
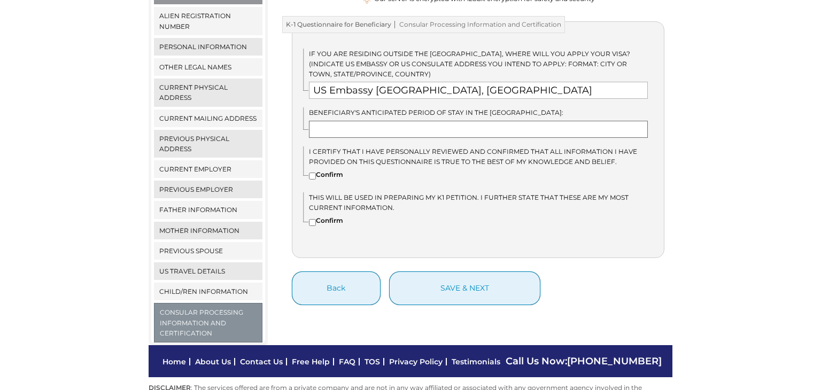
click at [375, 121] on input "text" at bounding box center [478, 129] width 339 height 17
type input "Permanent"
click at [311, 173] on input"] "Confirm" at bounding box center [312, 176] width 7 height 7
checkbox input"] "true"
click at [309, 219] on input"] "Confirm" at bounding box center [312, 222] width 7 height 7
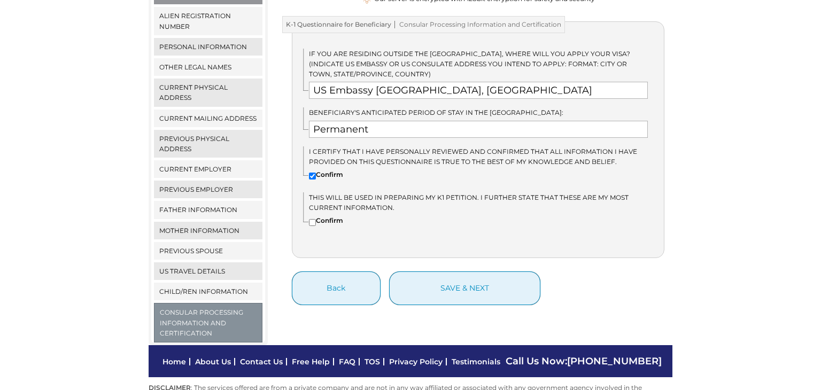
checkbox input"] "true"
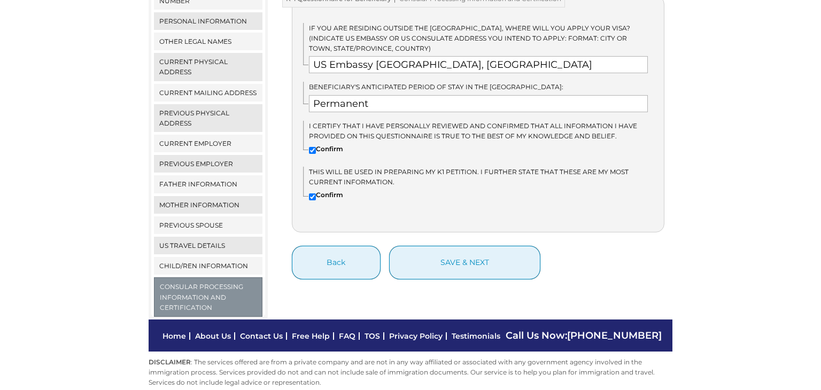
scroll to position [253, 0]
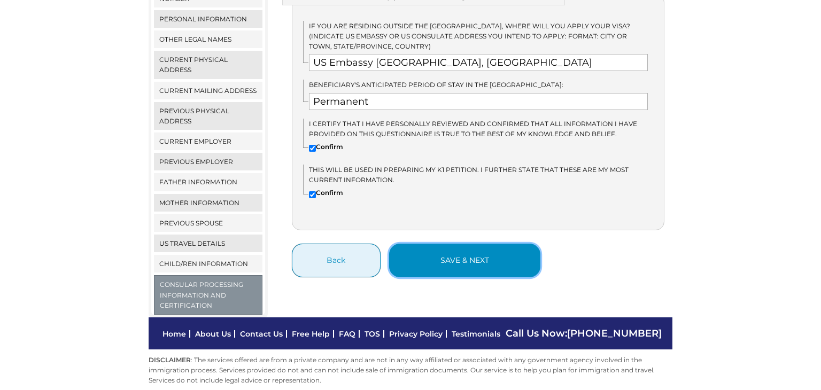
click at [458, 250] on button "save & next" at bounding box center [464, 261] width 151 height 34
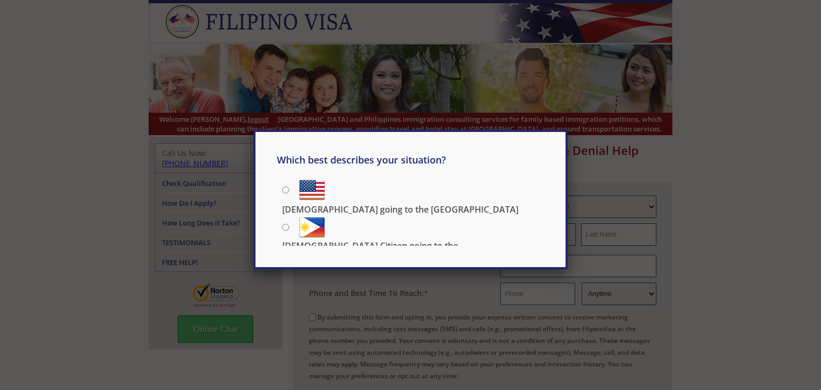
click at [288, 192] on input "[DEMOGRAPHIC_DATA] going to the [GEOGRAPHIC_DATA]" at bounding box center [285, 190] width 7 height 7
radio input "true"
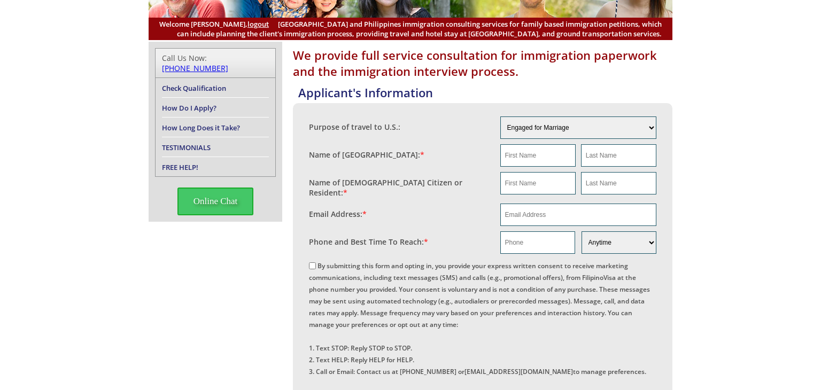
scroll to position [99, 0]
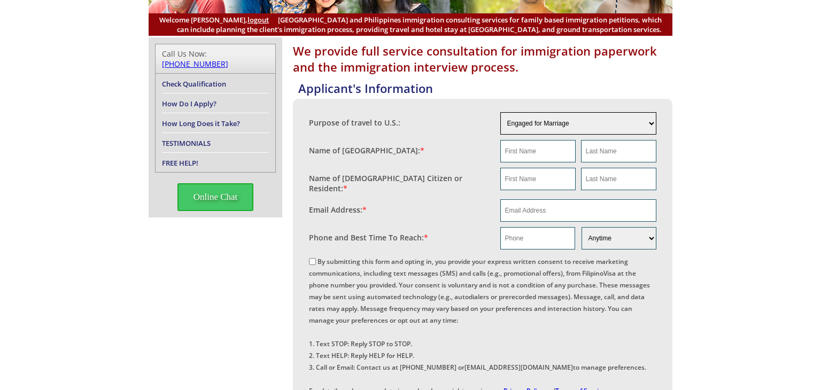
click at [653, 122] on select "Engaged for Marriage Already Married to U.S. Citizen / Resident For Short Term …" at bounding box center [578, 123] width 157 height 22
click at [762, 156] on div "We provide full service consultation for immigration paperwork and the immigrat…" at bounding box center [410, 363] width 821 height 652
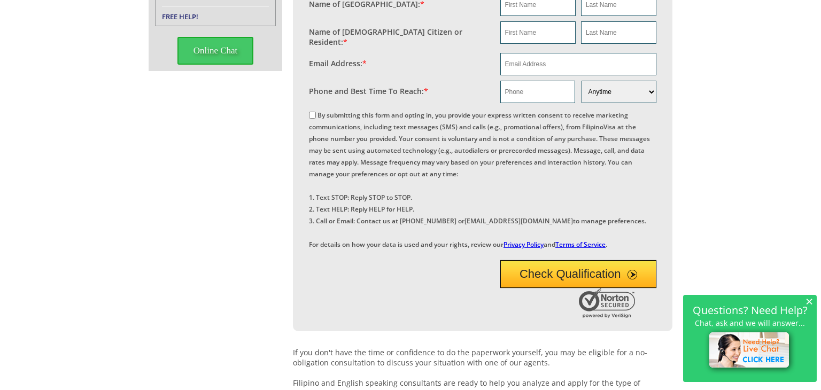
scroll to position [182, 0]
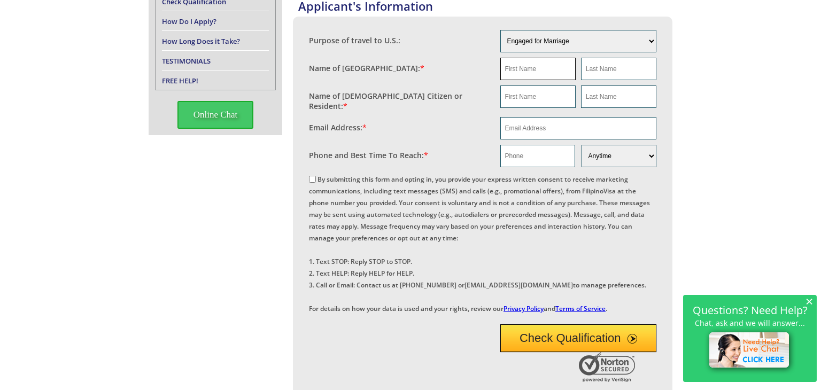
click at [527, 69] on input "text" at bounding box center [537, 69] width 75 height 22
type input "Beberly"
type input "Codo-Og"
type input "Beberly"
type input "Codo-Og"
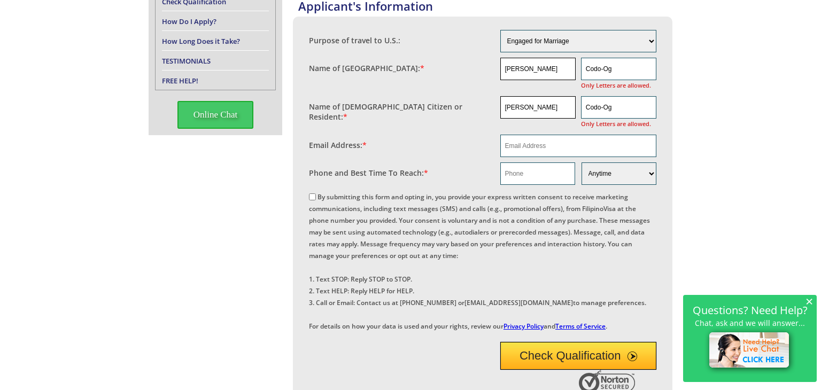
type input "Beberly"
click at [540, 109] on input "Beberly" at bounding box center [537, 107] width 75 height 22
type input "B"
click at [618, 110] on input "Codo-Og" at bounding box center [618, 107] width 75 height 22
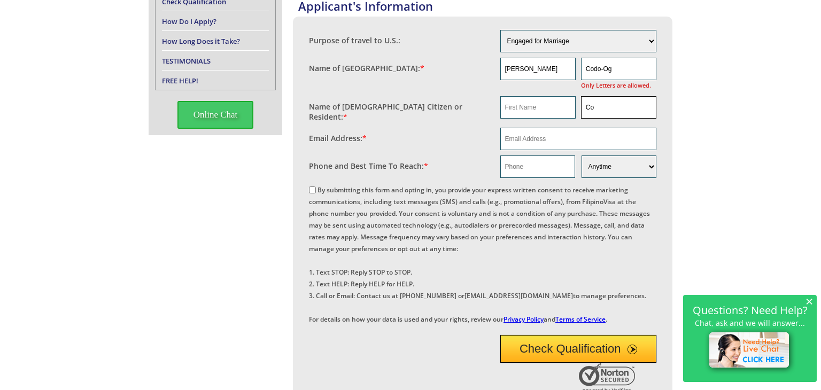
type input "C"
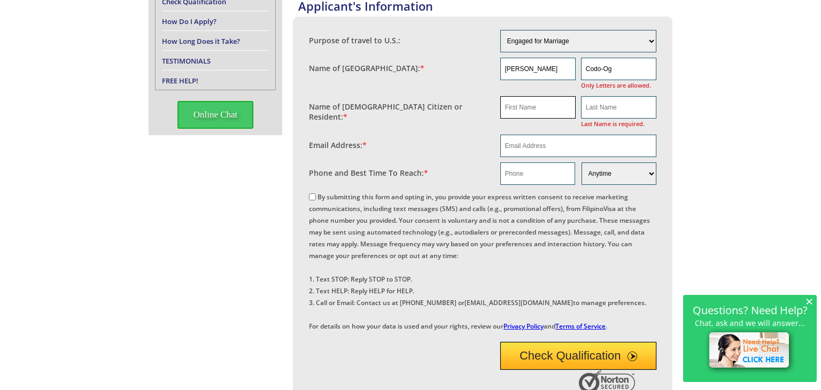
click at [537, 113] on input "text" at bounding box center [537, 107] width 75 height 22
type input "Roderick"
click at [595, 108] on input "text" at bounding box center [618, 107] width 75 height 22
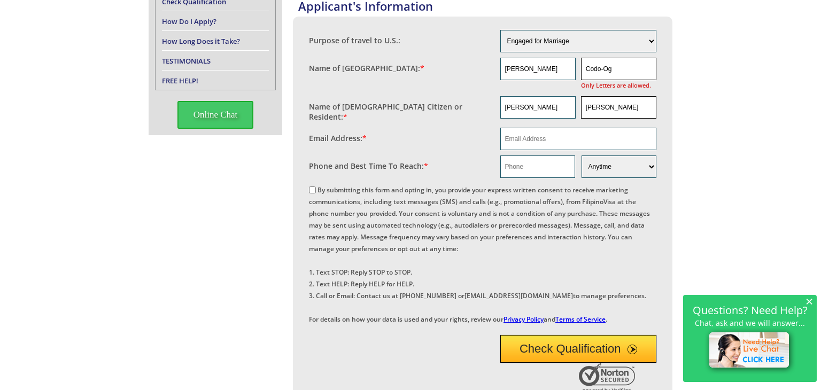
type input "Luna"
click at [617, 71] on input "Codo-Og" at bounding box center [618, 69] width 75 height 22
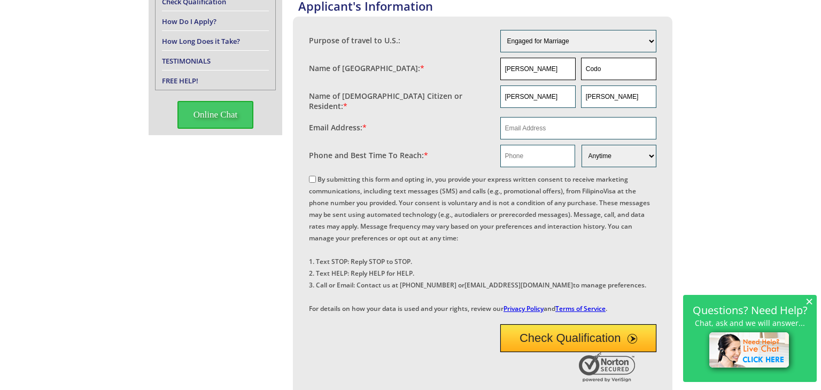
type input "Codo"
click at [552, 67] on input "Beberly" at bounding box center [537, 69] width 75 height 22
type input "B"
click at [615, 75] on input "Codo" at bounding box center [618, 69] width 75 height 22
type input "C"
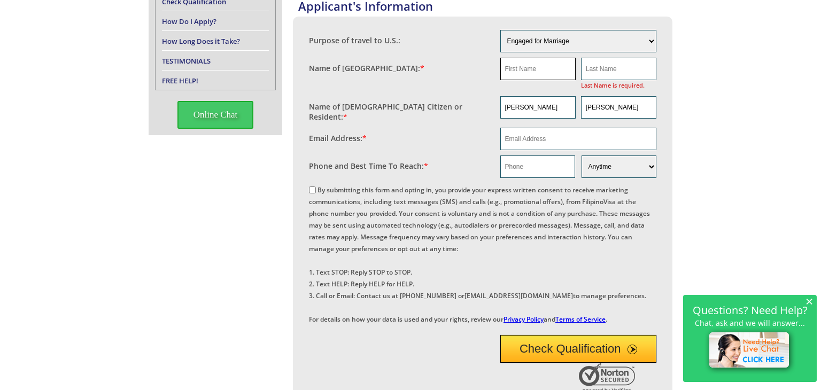
click at [520, 68] on input "text" at bounding box center [537, 69] width 75 height 22
type input "Beberly"
click at [602, 67] on input "text" at bounding box center [618, 69] width 75 height 22
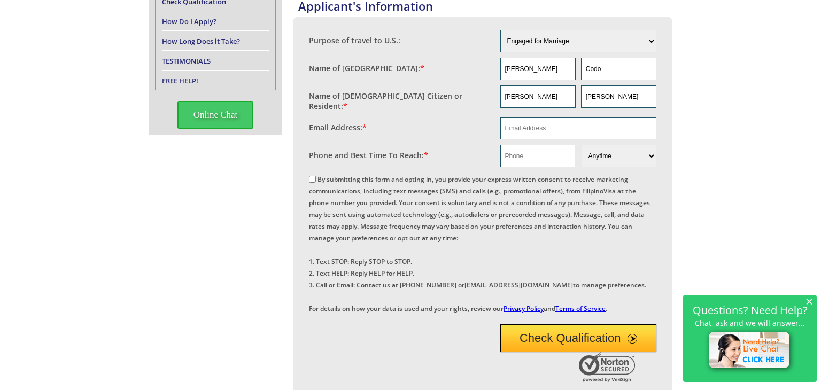
click at [780, 156] on div "We provide full service consultation for immigration paperwork and the immigrat…" at bounding box center [410, 281] width 821 height 652
click at [602, 68] on input "Codo" at bounding box center [618, 69] width 75 height 22
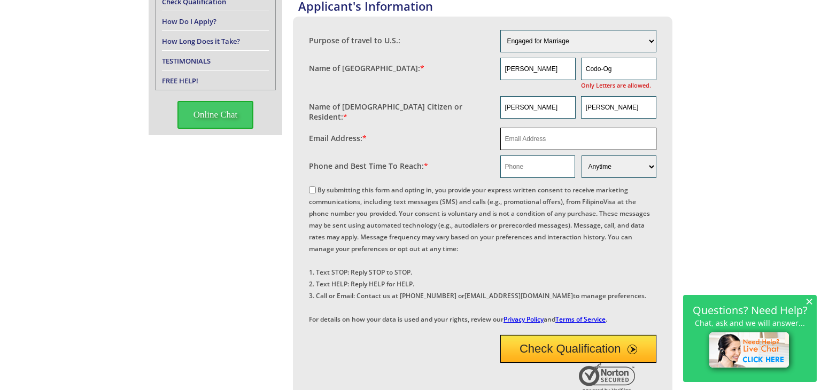
click at [532, 132] on input "email" at bounding box center [578, 139] width 157 height 22
click at [615, 70] on input "Codo-Og" at bounding box center [618, 69] width 75 height 22
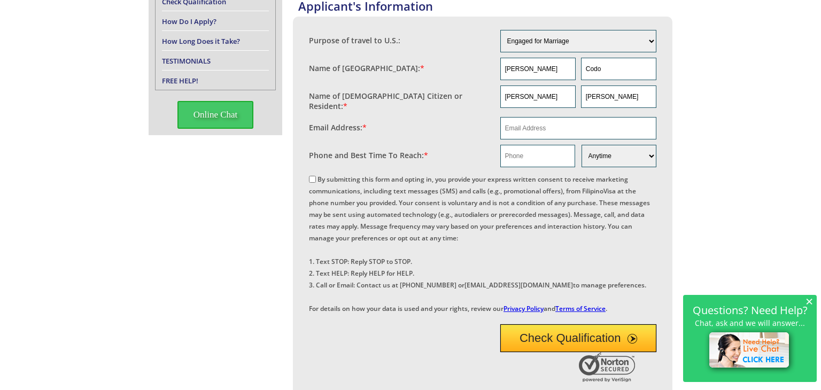
click at [820, 102] on div "We provide full service consultation for immigration paperwork and the immigrat…" at bounding box center [410, 281] width 821 height 652
click at [604, 66] on input "Codo" at bounding box center [618, 69] width 75 height 22
type input "C"
click at [767, 168] on div "We provide full service consultation for immigration paperwork and the immigrat…" at bounding box center [410, 281] width 821 height 652
click at [597, 68] on input "Co" at bounding box center [618, 69] width 75 height 22
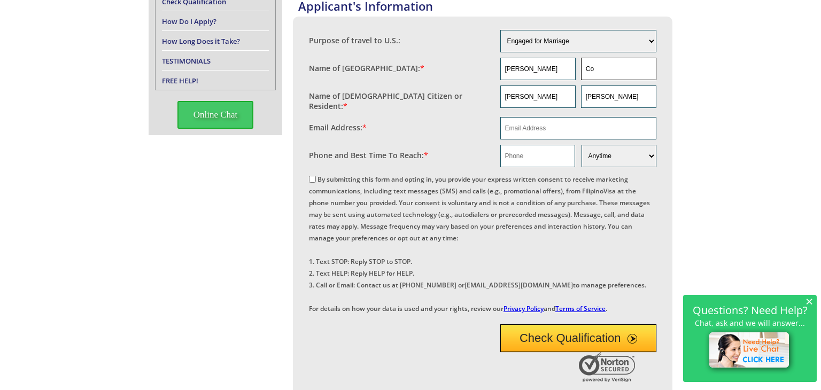
type input "C"
type input "Codoog"
drag, startPoint x: 751, startPoint y: 177, endPoint x: 764, endPoint y: 182, distance: 13.5
click at [753, 179] on div "We provide full service consultation for immigration paperwork and the immigrat…" at bounding box center [410, 281] width 821 height 652
click at [544, 125] on input "email" at bounding box center [578, 128] width 157 height 22
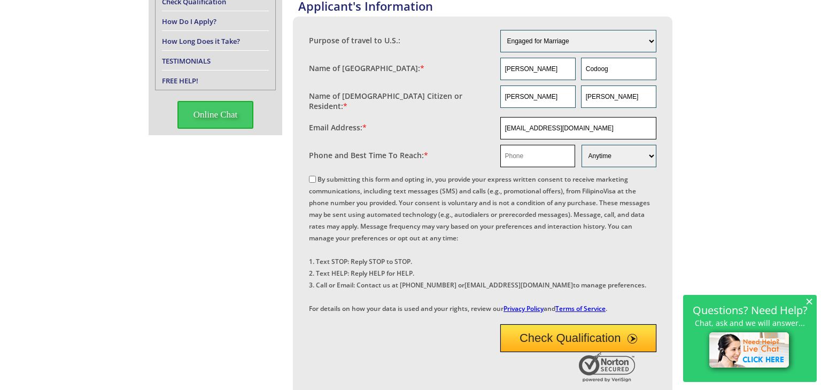
type input "[EMAIL_ADDRESS][DOMAIN_NAME]"
click at [540, 156] on input "text" at bounding box center [537, 156] width 75 height 22
type input "9092633362"
click at [653, 152] on select "Morning Afternoon Evening Weekend Anytime" at bounding box center [619, 156] width 75 height 22
click at [741, 196] on div "We provide full service consultation for immigration paperwork and the immigrat…" at bounding box center [410, 281] width 821 height 652
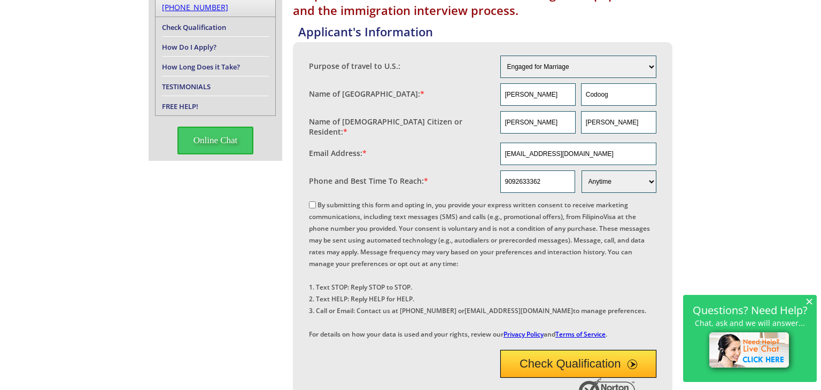
scroll to position [150, 0]
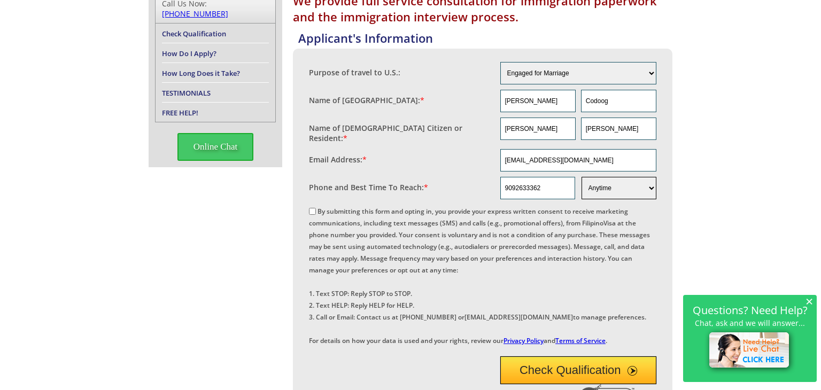
click at [654, 184] on select "Morning Afternoon Evening Weekend Anytime" at bounding box center [619, 188] width 75 height 22
select select "Afternoon"
click at [582, 177] on select "Morning Afternoon Evening Weekend Anytime" at bounding box center [619, 188] width 75 height 22
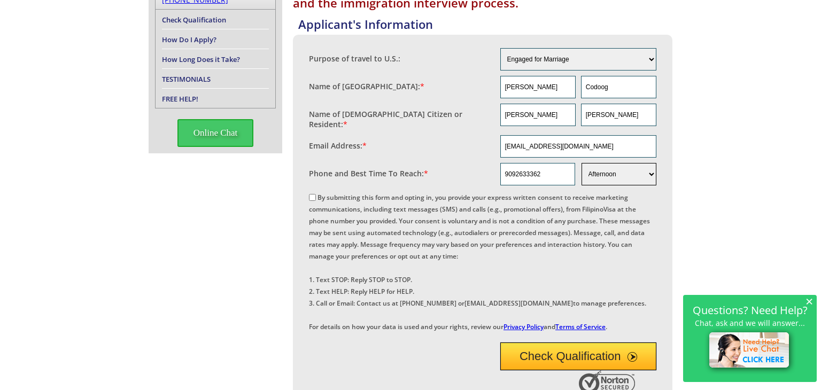
scroll to position [156, 0]
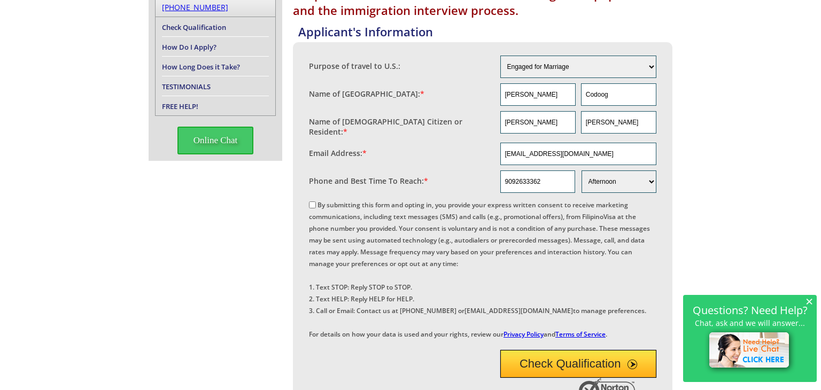
click at [312, 202] on input "By submitting this form and opting in, you provide your express written consent…" at bounding box center [312, 205] width 7 height 7
checkbox input "true"
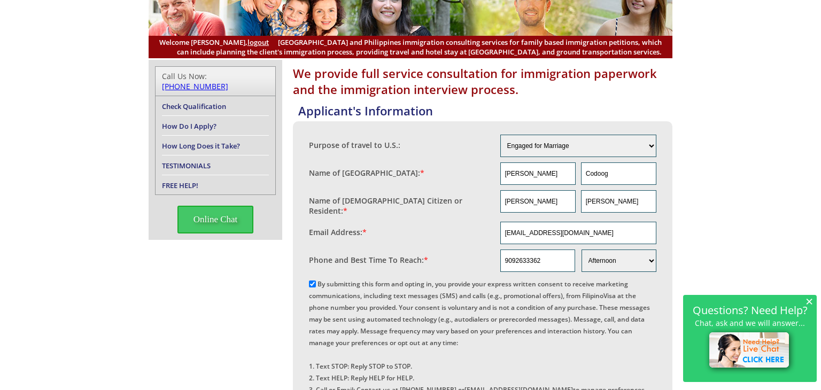
scroll to position [0, 0]
